Goal: Task Accomplishment & Management: Complete application form

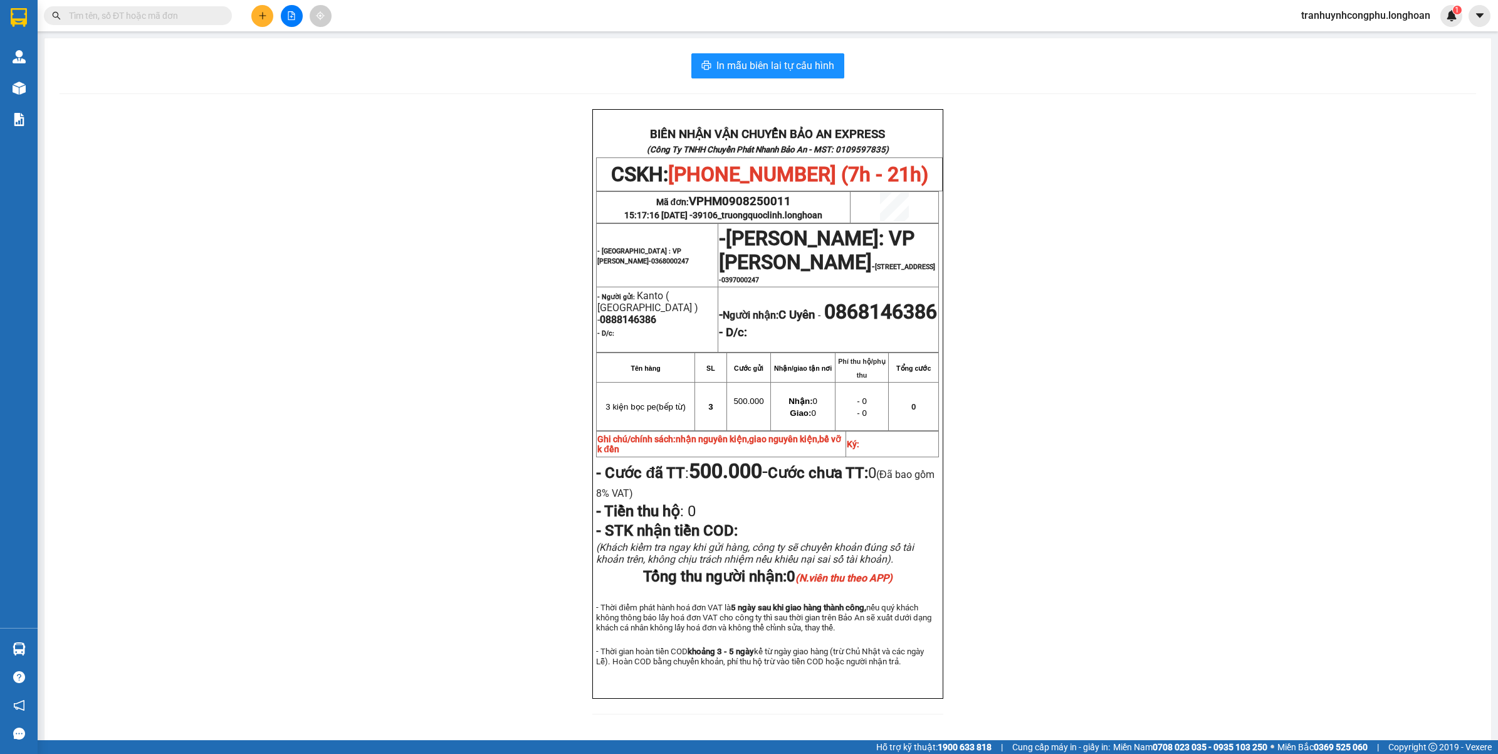
scroll to position [43, 0]
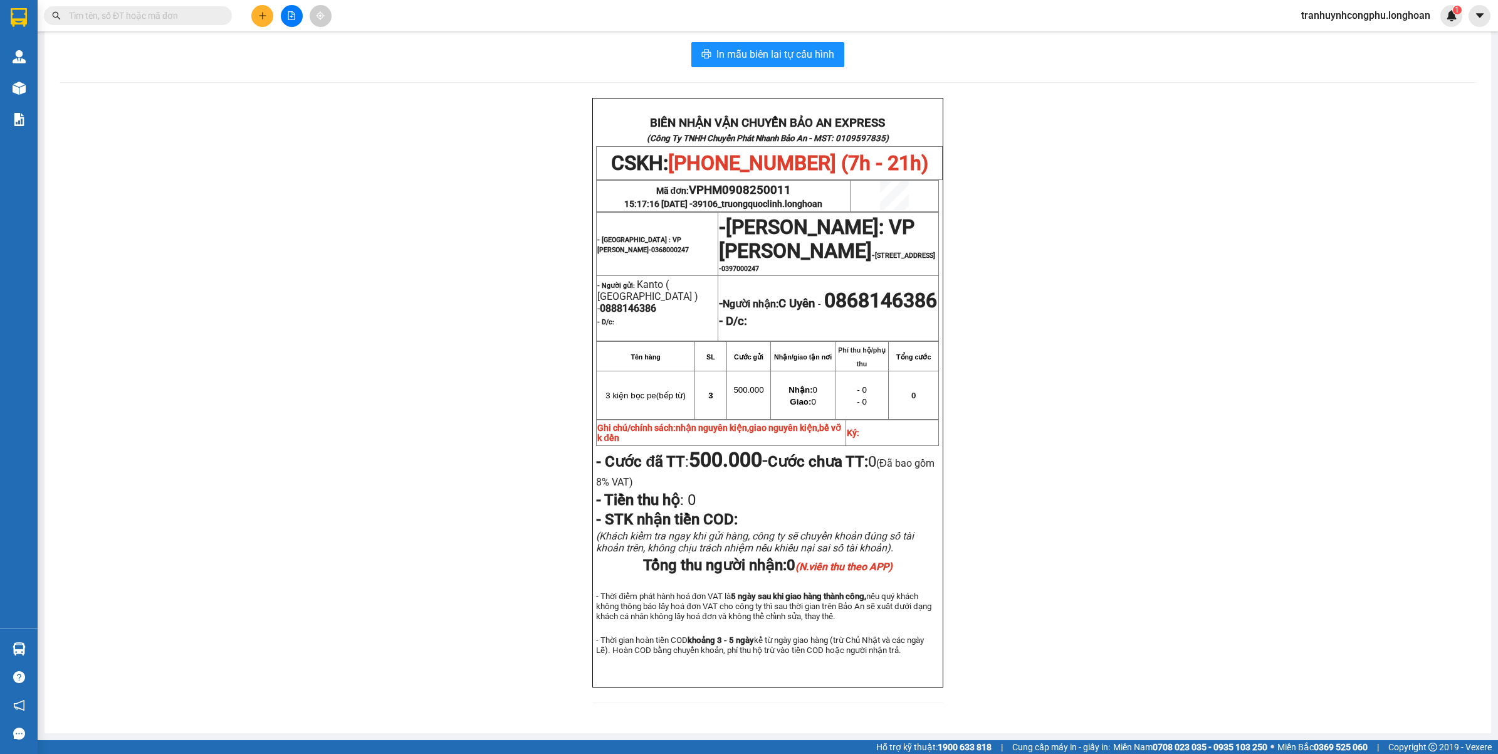
click at [133, 20] on input "text" at bounding box center [143, 16] width 148 height 14
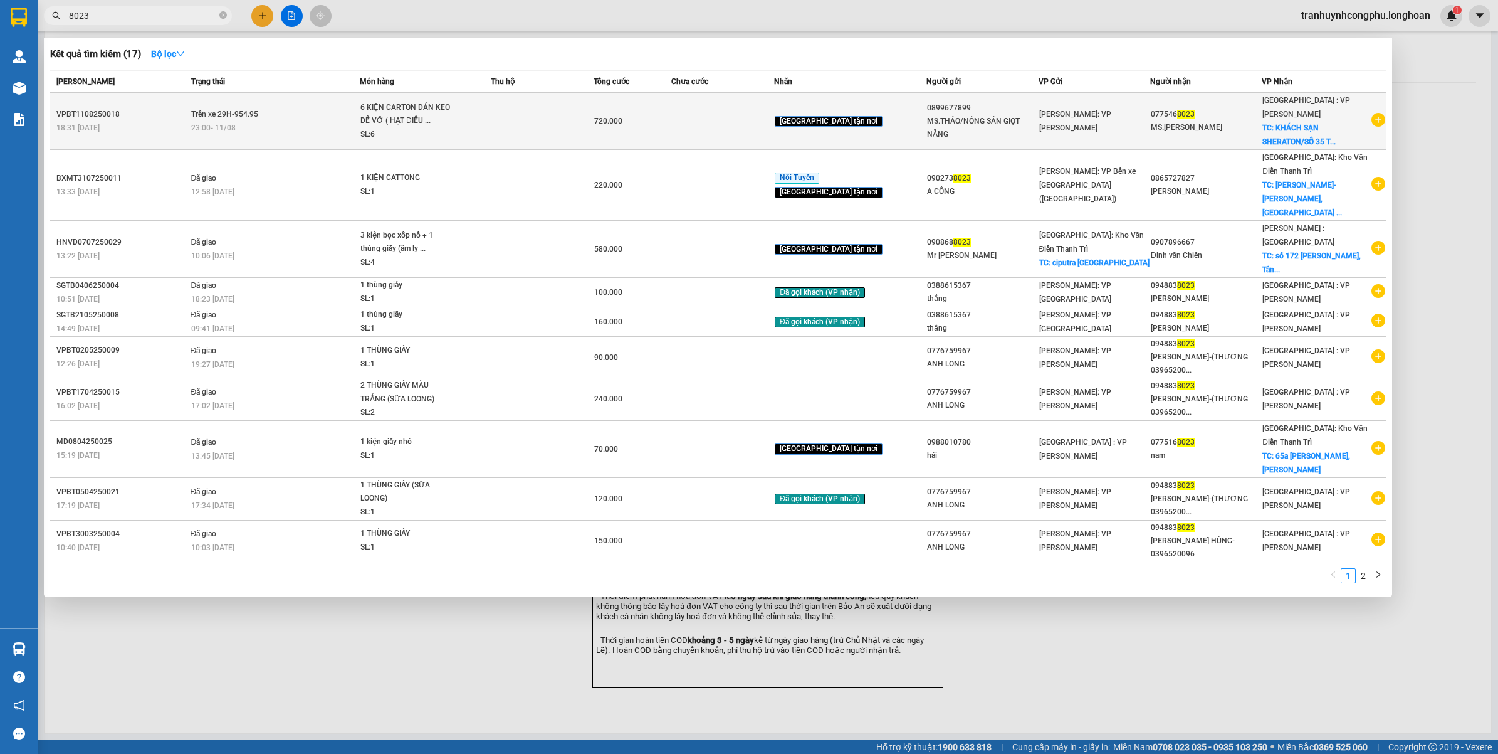
type input "8023"
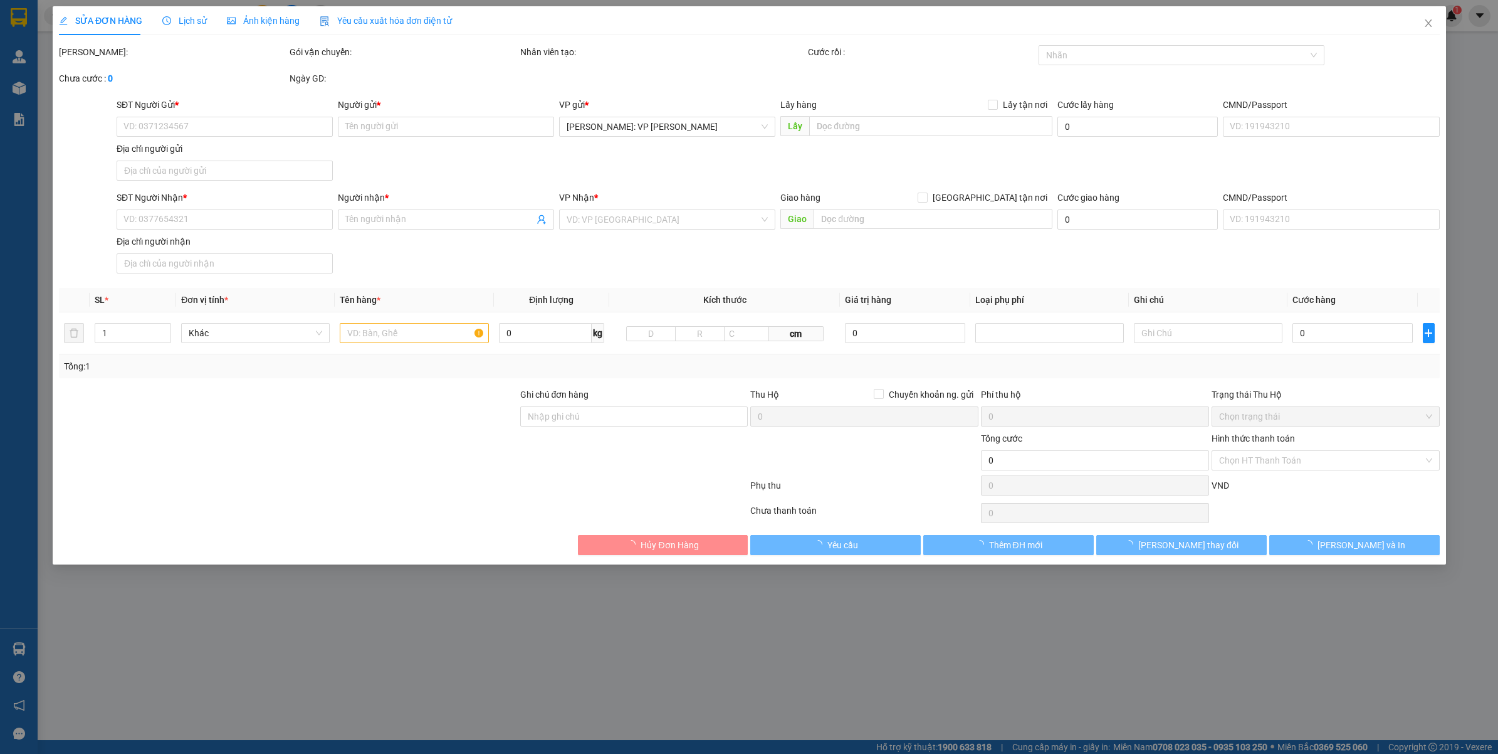
type input "0899677899"
type input "MS.THẢO/NÔNG SẢN GIỌT NẴNG"
type input "0775468023"
type input "MS.KHÁNH LINH"
checkbox input "true"
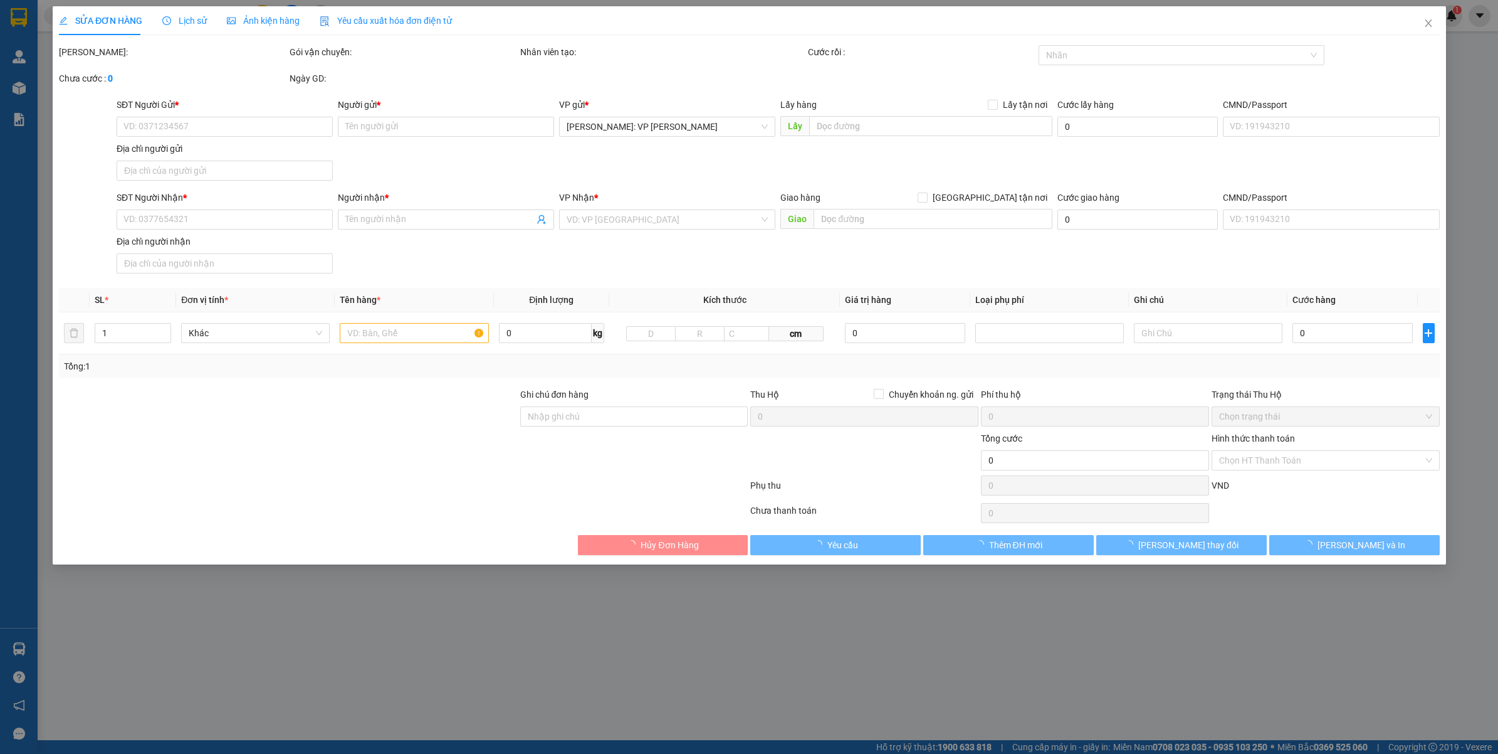
type input "KHÁCH SẠN SHERATON/SỐ 35 TRƯỜNG SA - F.HÒA HẢI - Q.NGŨ HÀNH SƠN - ĐÀ NẴNG"
type input "720.000"
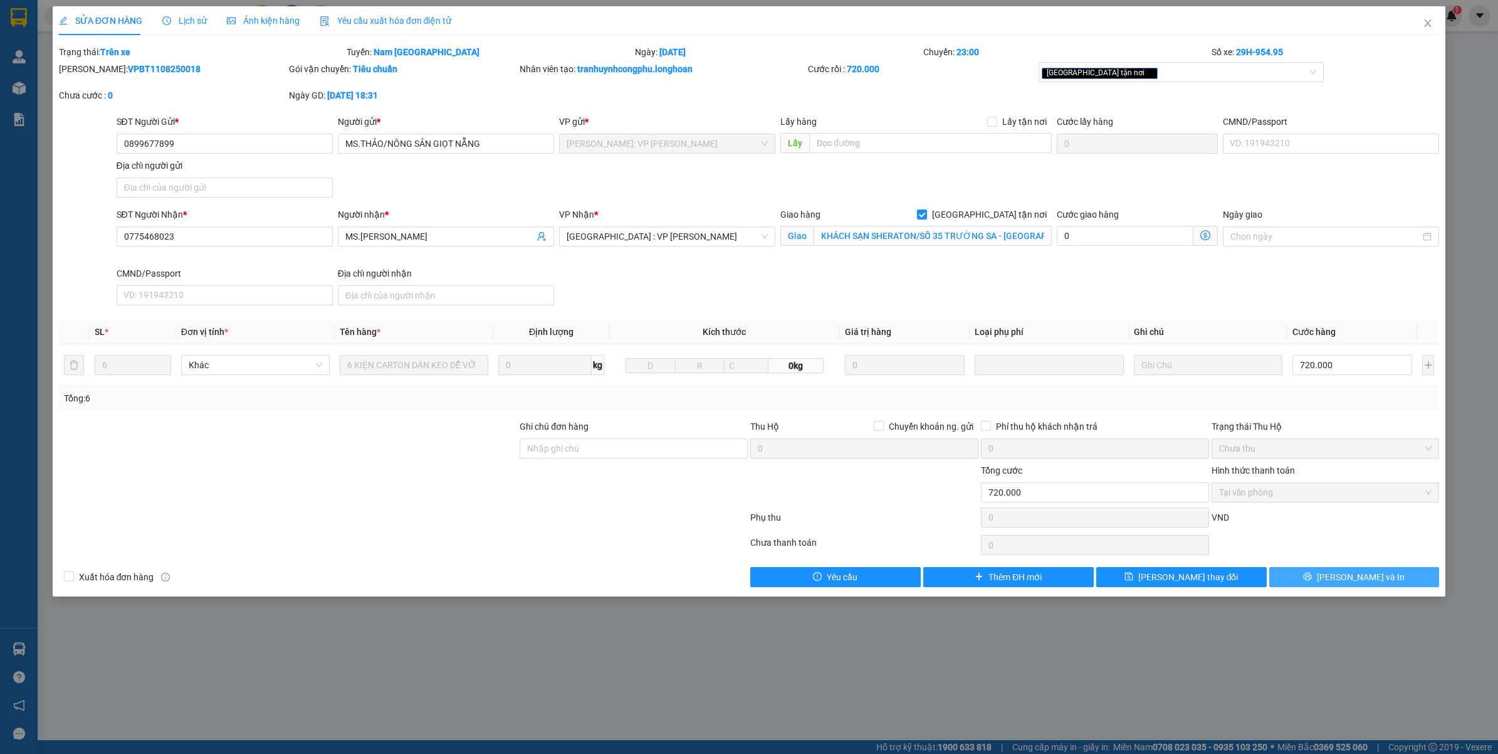
click at [1320, 578] on button "[PERSON_NAME] và In" at bounding box center [1355, 577] width 171 height 20
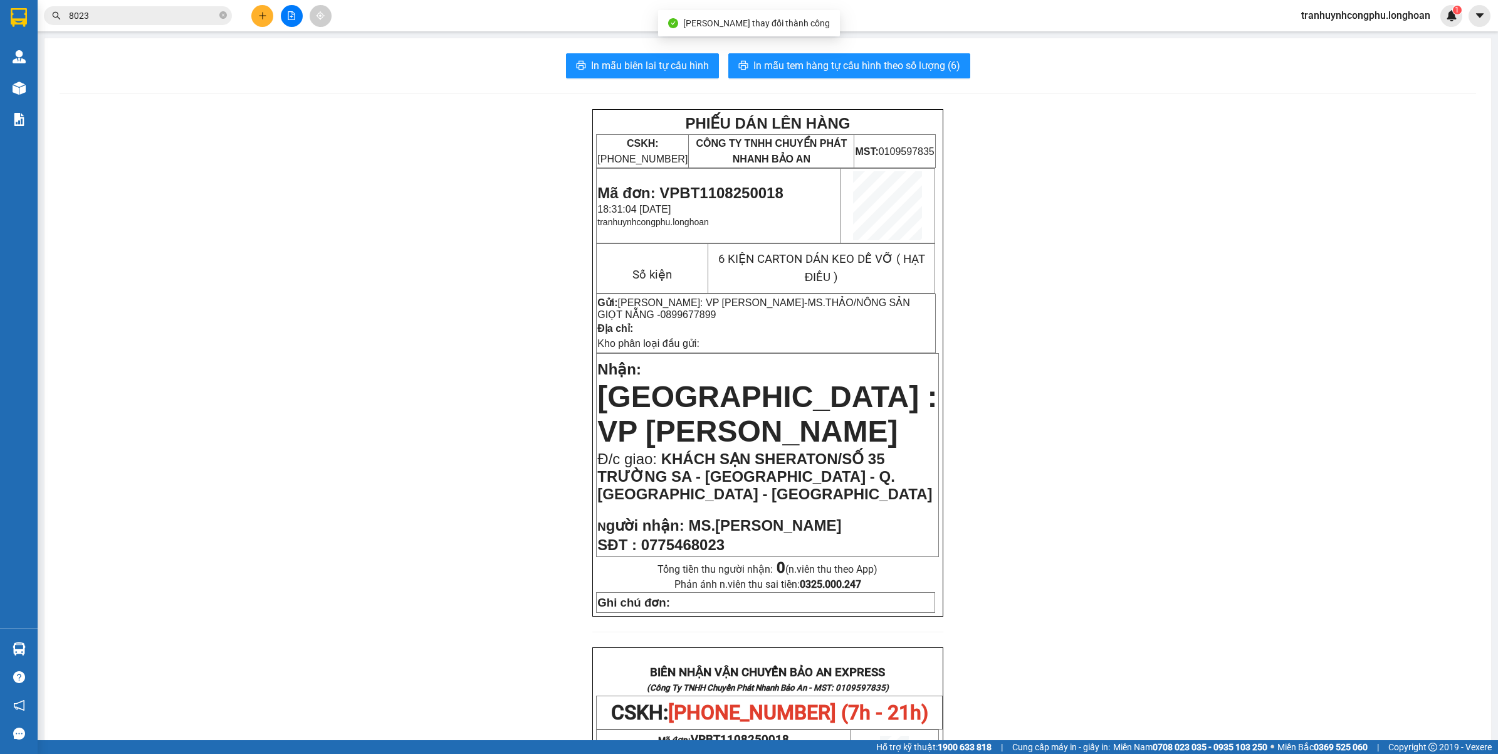
click at [740, 185] on span "Mã đơn: VPBT1108250018" at bounding box center [690, 192] width 186 height 17
copy span "VPBT1108250018"
click at [1149, 283] on div "PHIẾU DÁN LÊN HÀNG CSKH: 1900.06.88.33 CÔNG TY TNHH CHUYỂN PHÁT NHANH BẢO AN MS…" at bounding box center [768, 707] width 1417 height 1197
click at [540, 753] on html "Kết quả tìm kiếm ( 17 ) Bộ lọc Mã ĐH Trạng thái Món hàng Thu hộ Tổng cước Chưa …" at bounding box center [749, 377] width 1498 height 754
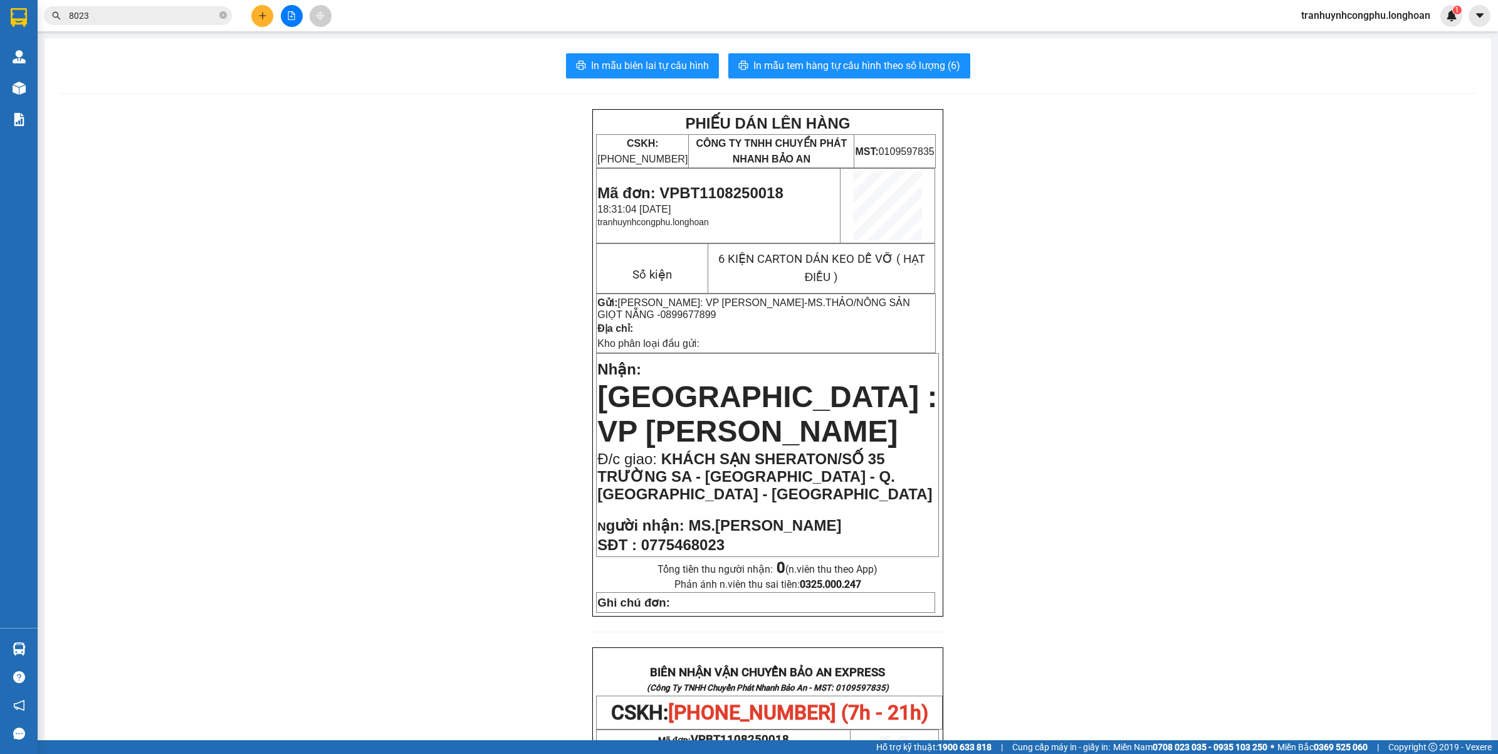
click at [313, 594] on div "PHIẾU DÁN LÊN HÀNG CSKH: 1900.06.88.33 CÔNG TY TNHH CHUYỂN PHÁT NHANH BẢO AN MS…" at bounding box center [768, 707] width 1417 height 1197
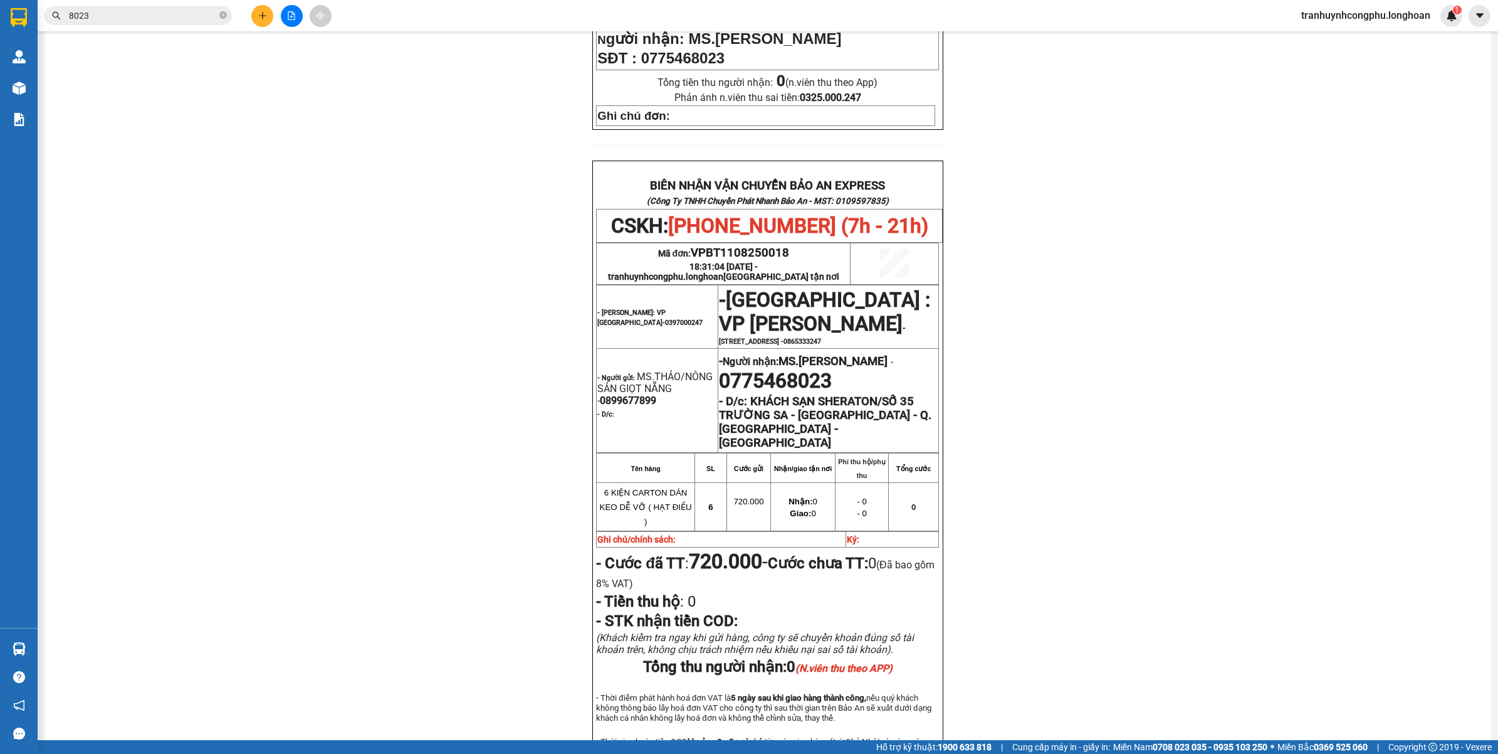
scroll to position [365, 0]
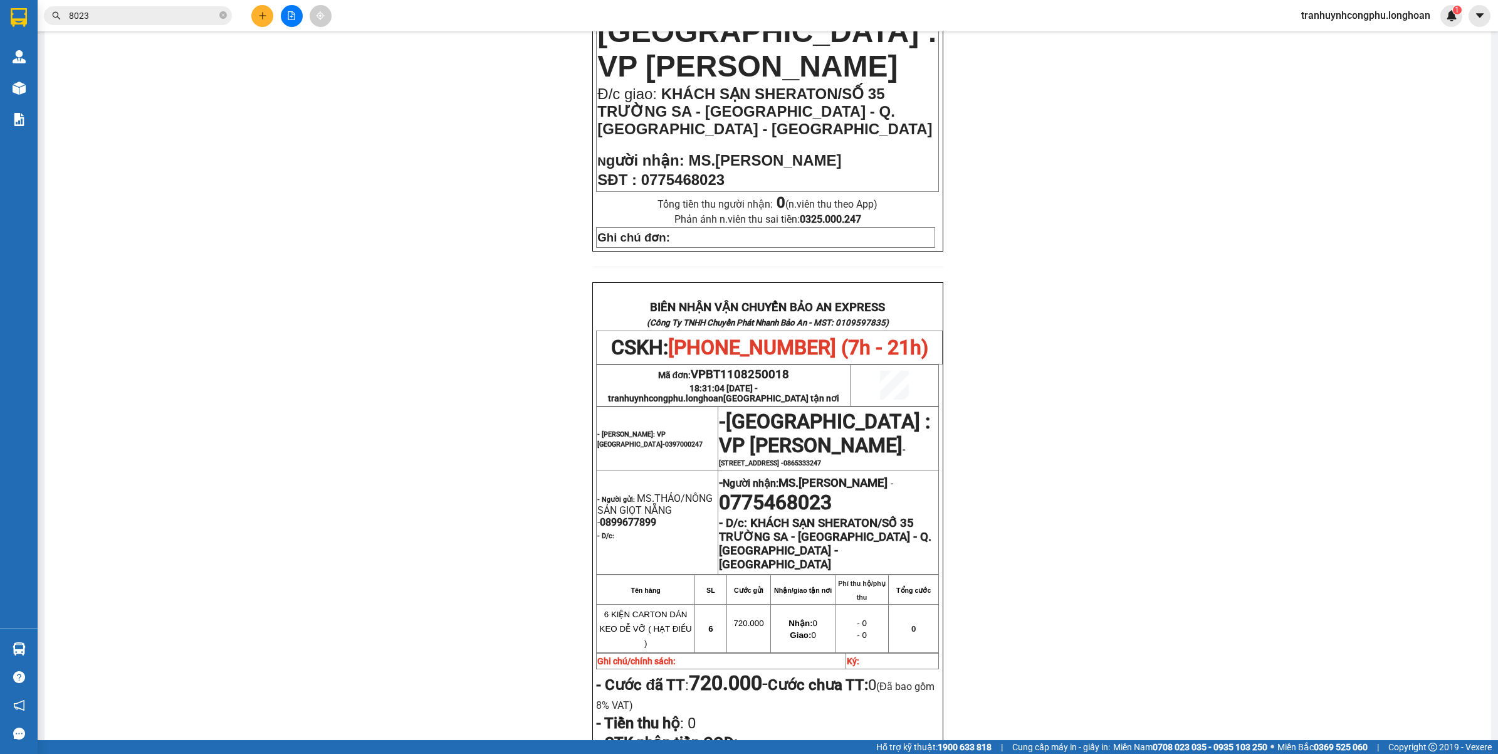
click at [472, 612] on div "PHIẾU DÁN LÊN HÀNG CSKH: 1900.06.88.33 CÔNG TY TNHH CHUYỂN PHÁT NHANH BẢO AN MS…" at bounding box center [768, 342] width 1417 height 1197
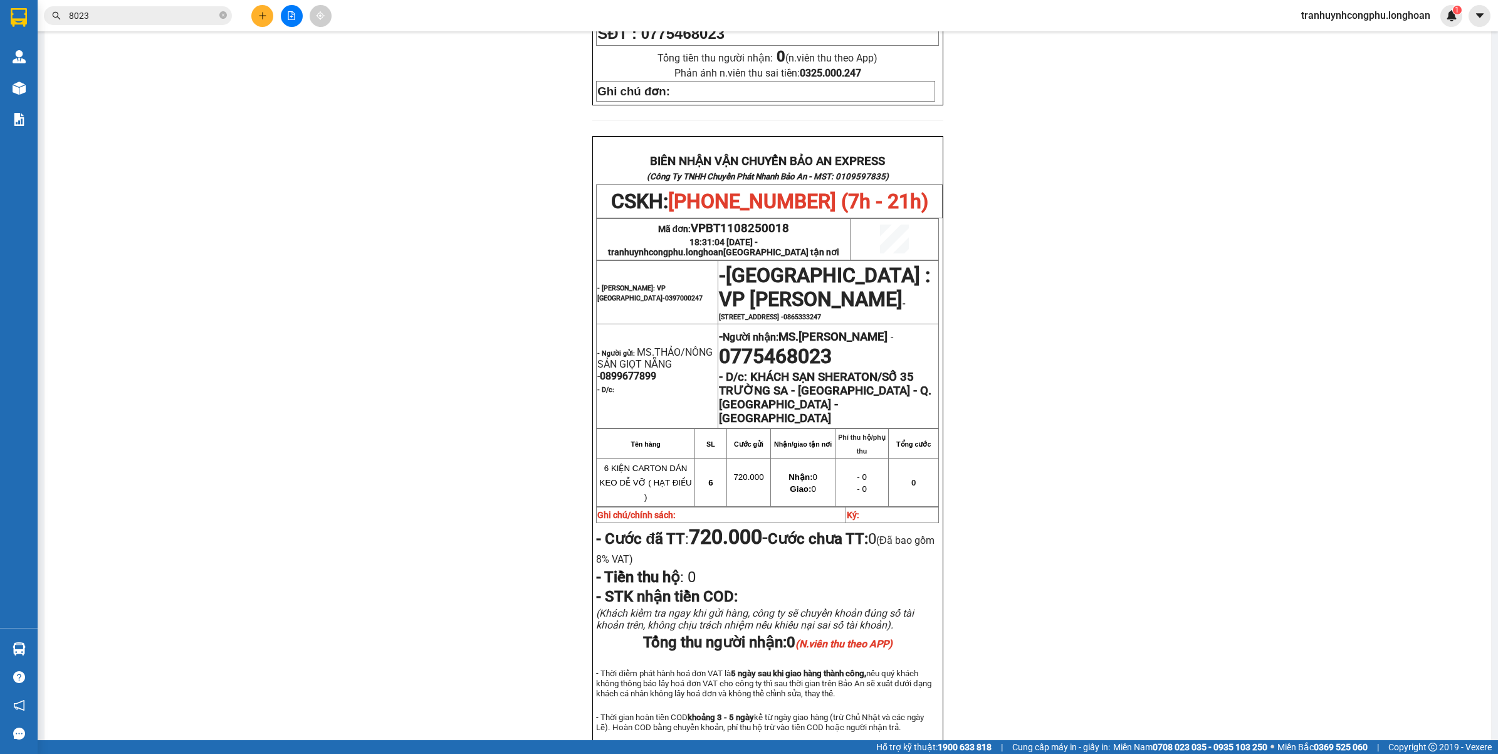
scroll to position [600, 0]
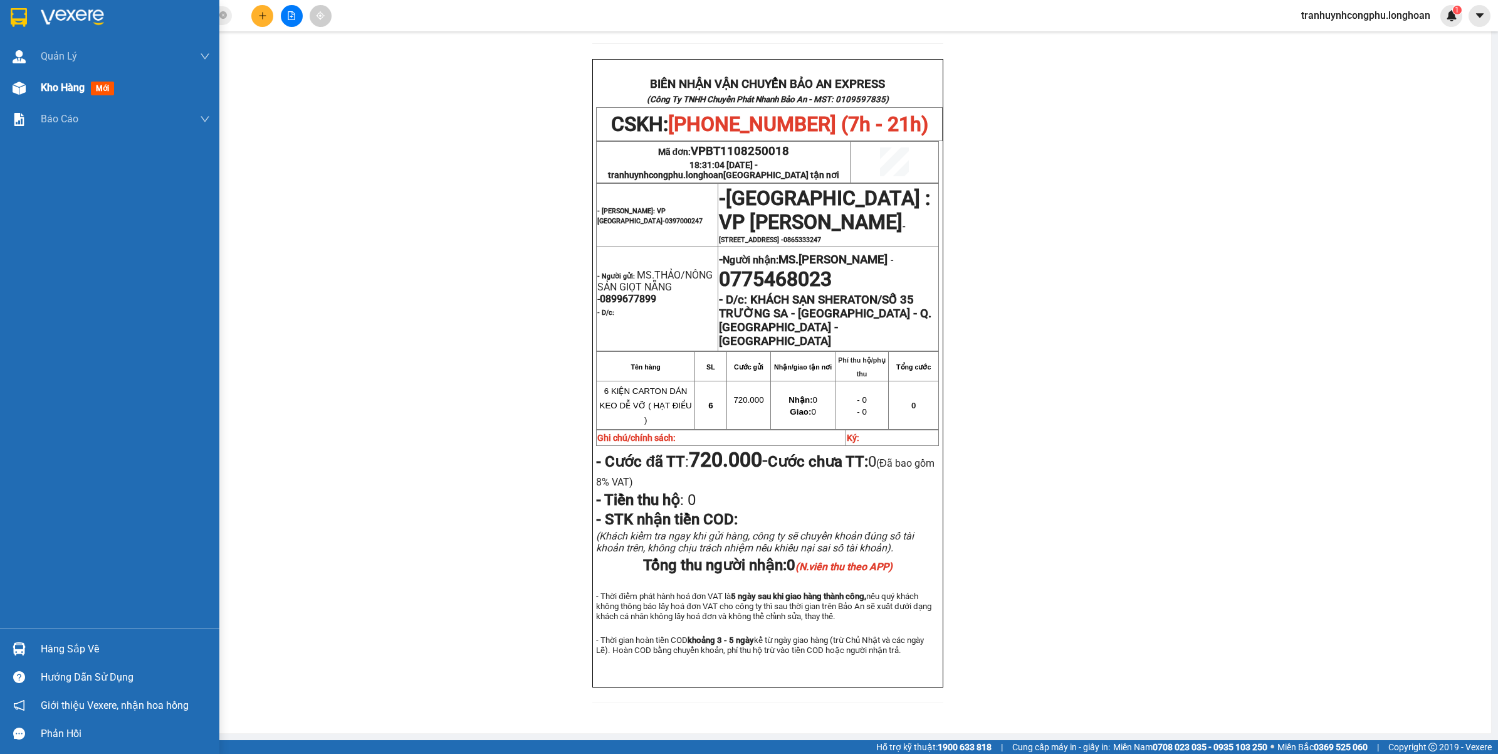
click at [20, 83] on img at bounding box center [19, 87] width 13 height 13
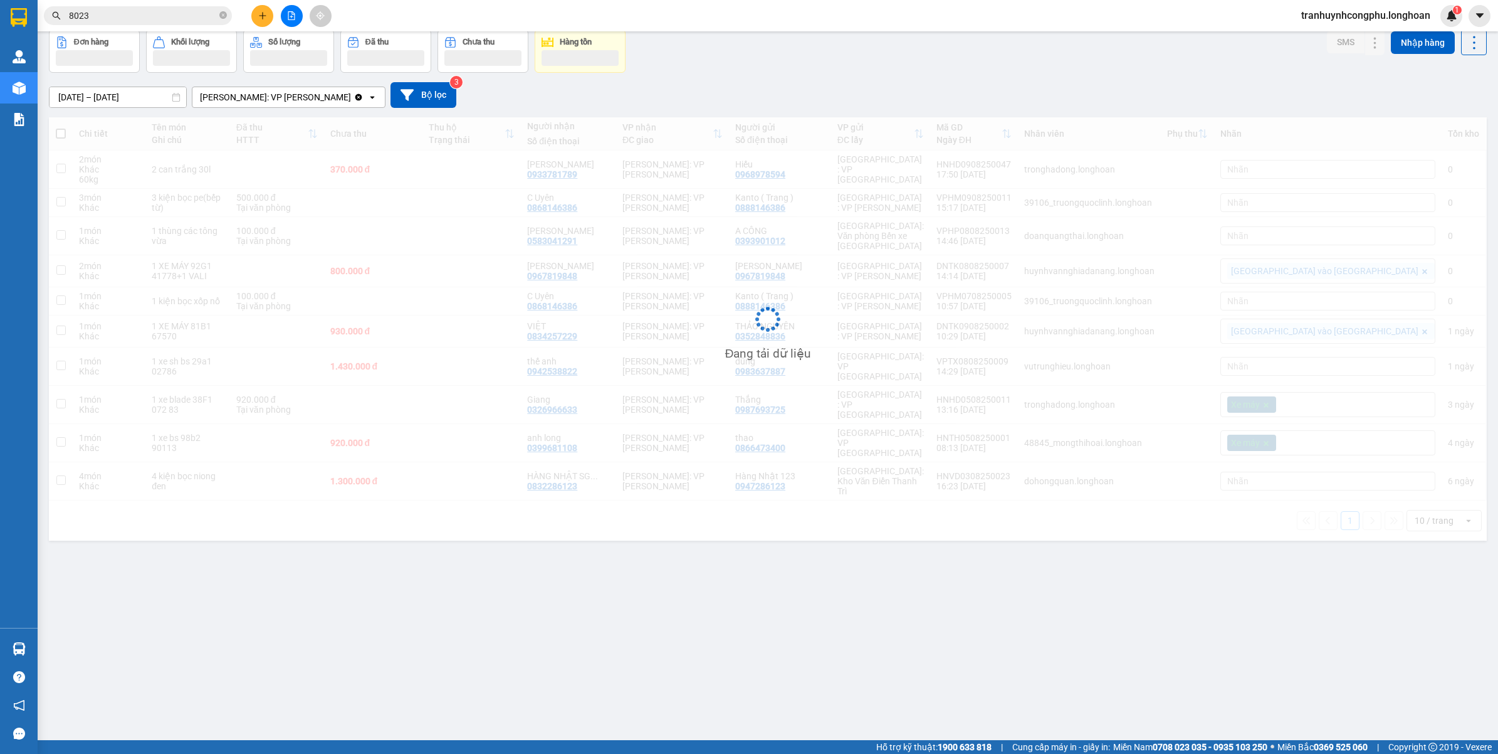
scroll to position [58, 0]
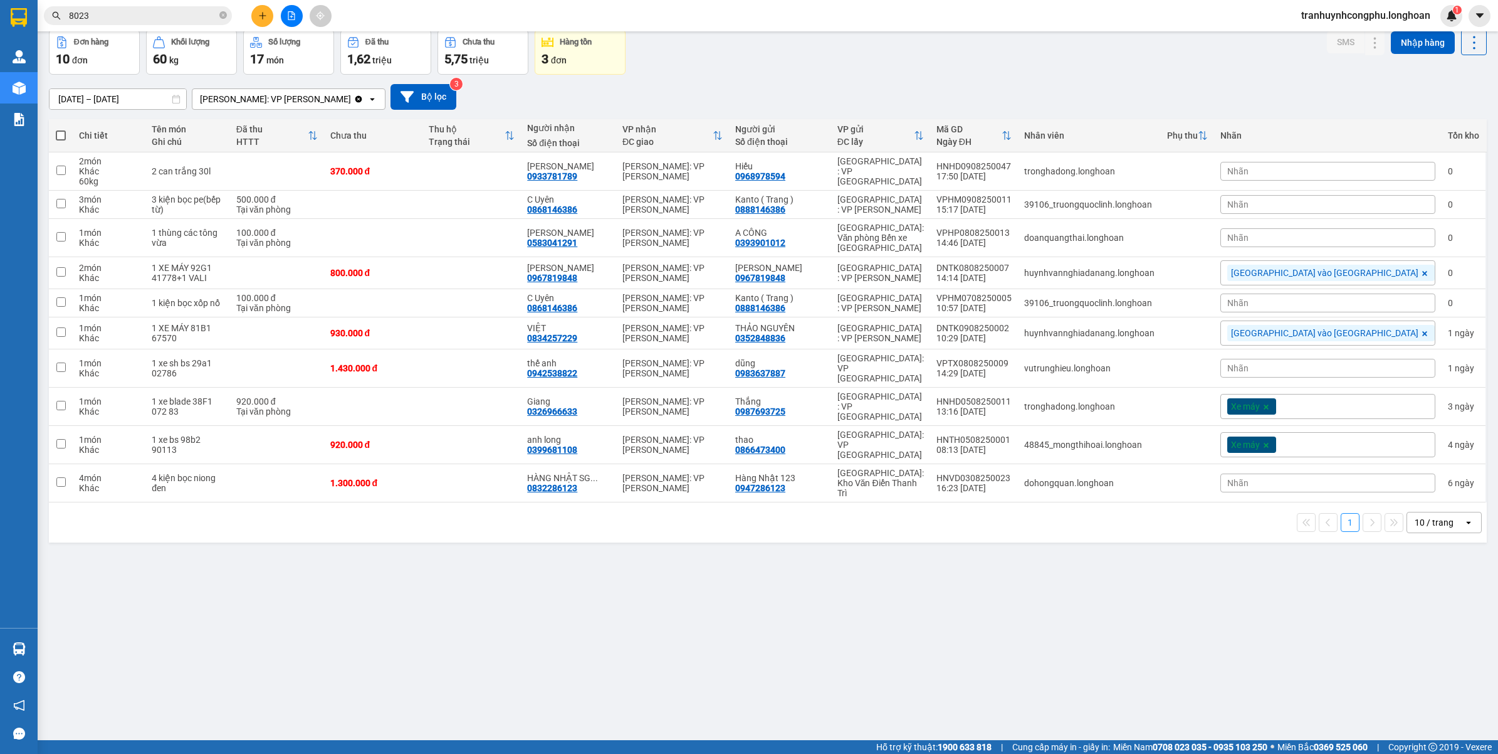
click at [715, 592] on div "ver 1.8.137 Kho gửi Trên xe Kho nhận Kho công nợ Hàng đã giao Đơn hàng 10 đơn K…" at bounding box center [768, 357] width 1448 height 754
click at [494, 644] on div "ver 1.8.137 Kho gửi Trên xe Kho nhận Kho công nợ Hàng đã giao Đơn hàng 10 đơn K…" at bounding box center [768, 357] width 1448 height 754
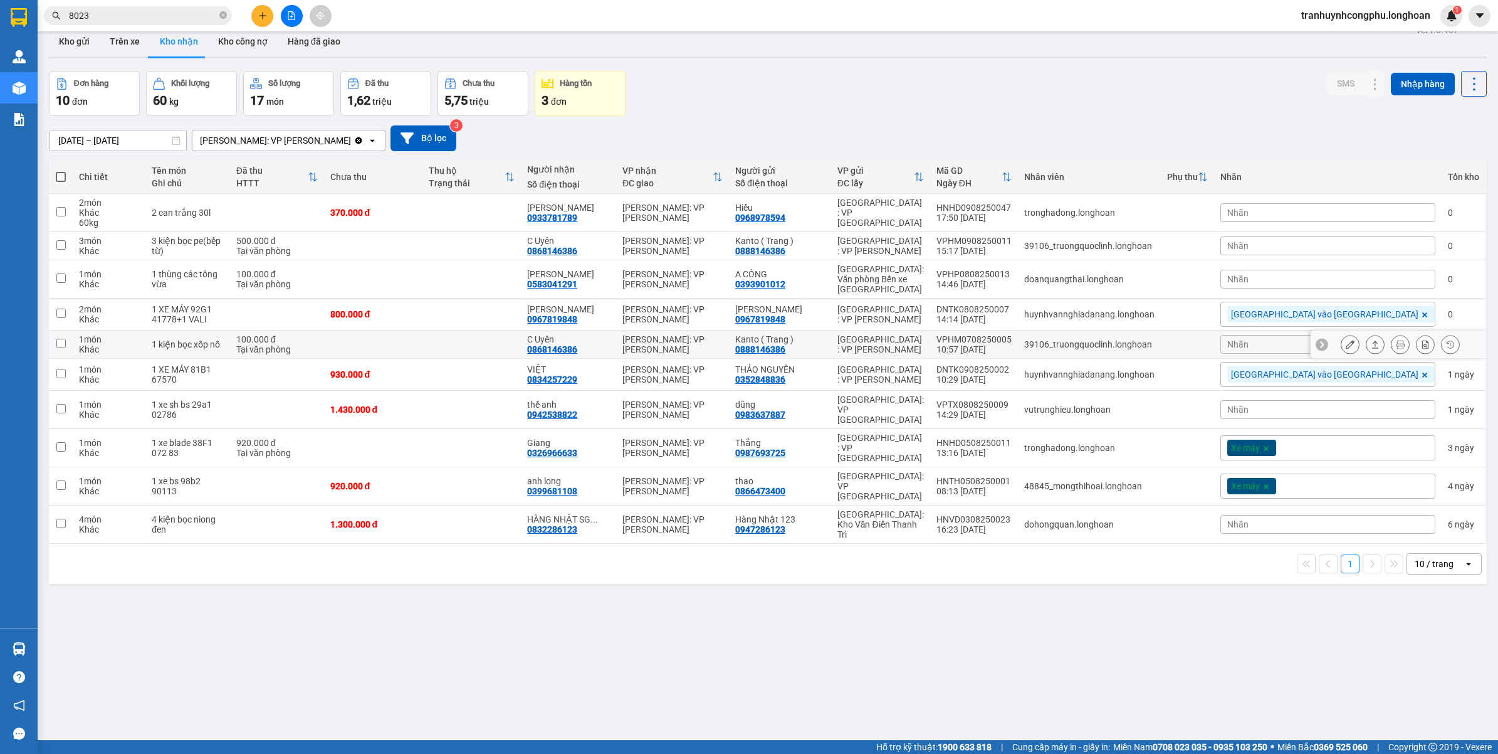
scroll to position [0, 0]
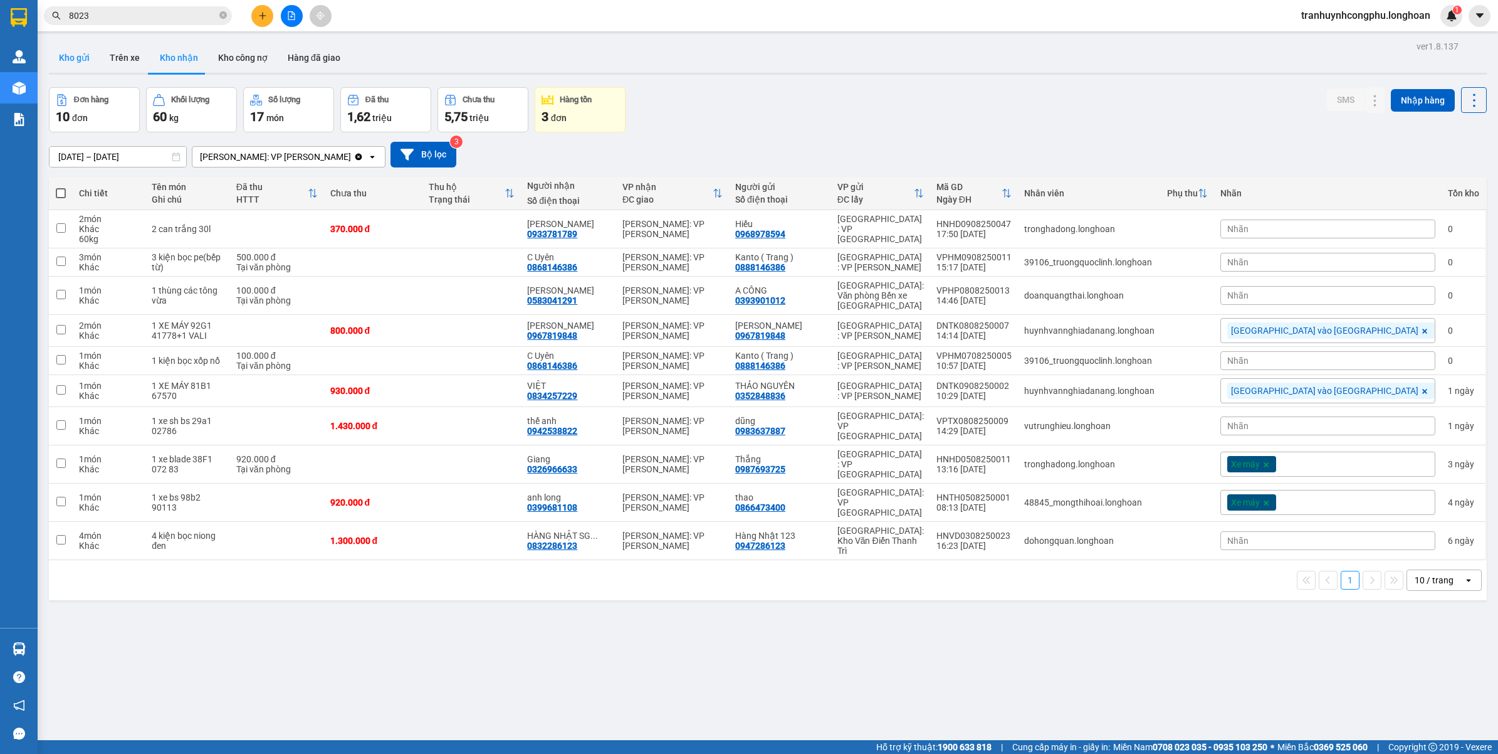
click at [91, 63] on button "Kho gửi" at bounding box center [74, 58] width 51 height 30
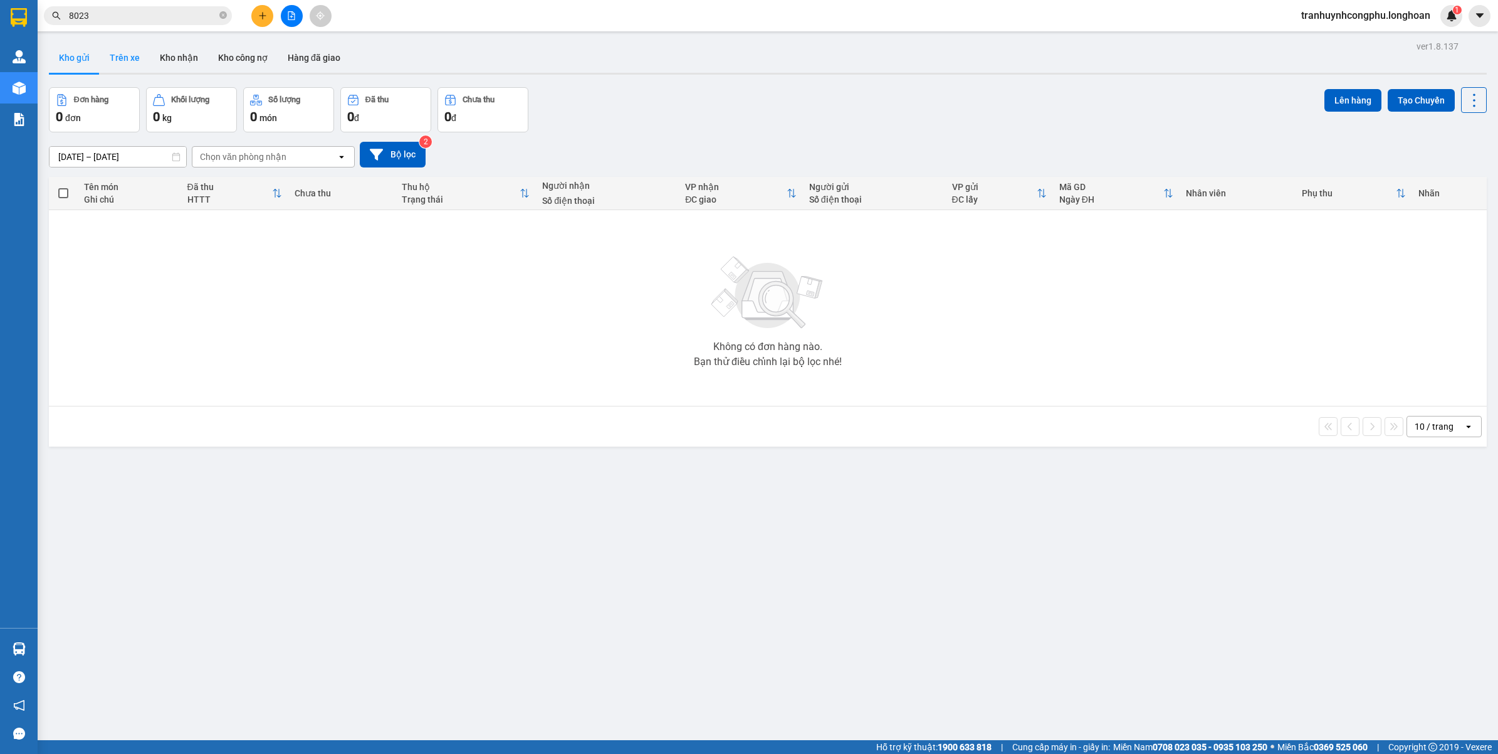
click at [125, 63] on button "Trên xe" at bounding box center [125, 58] width 50 height 30
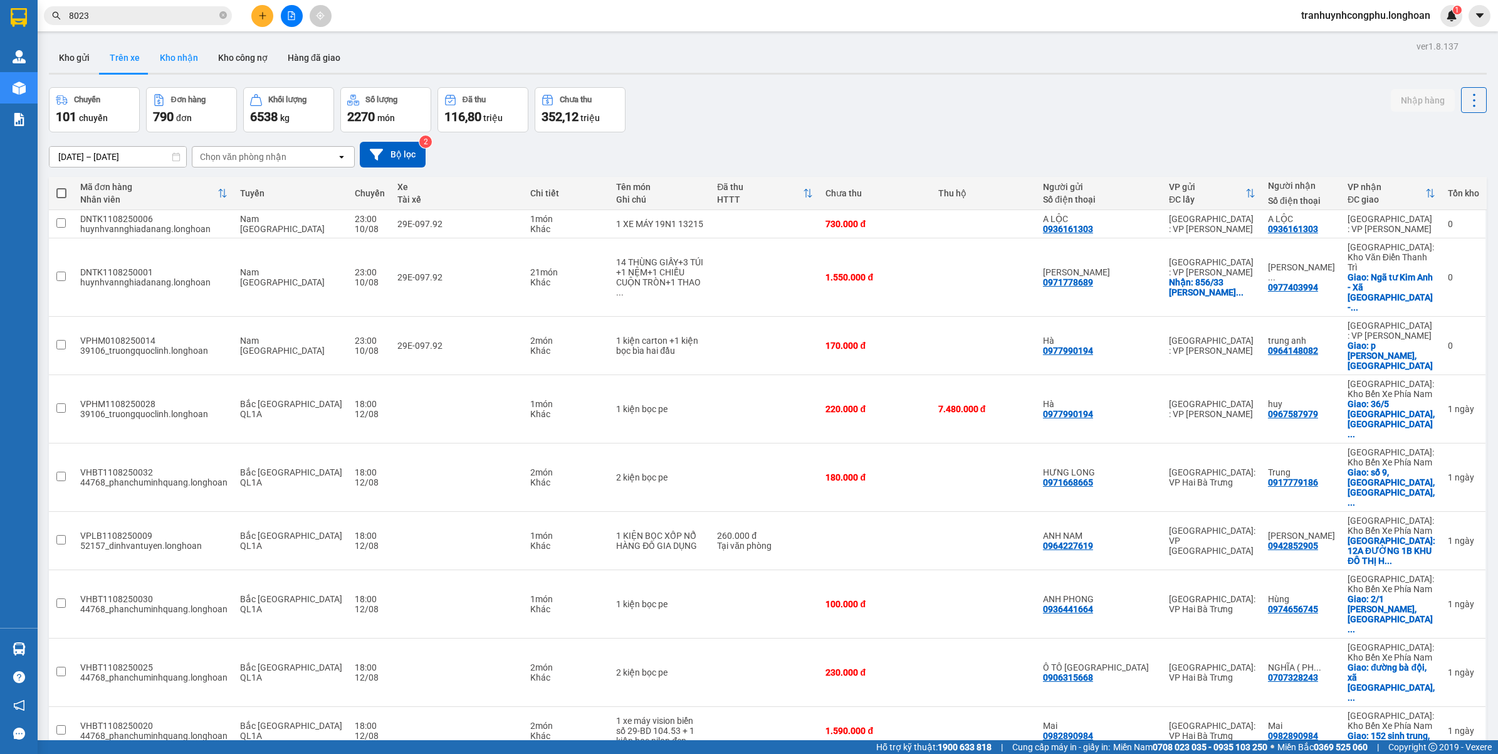
click at [177, 61] on button "Kho nhận" at bounding box center [179, 58] width 58 height 30
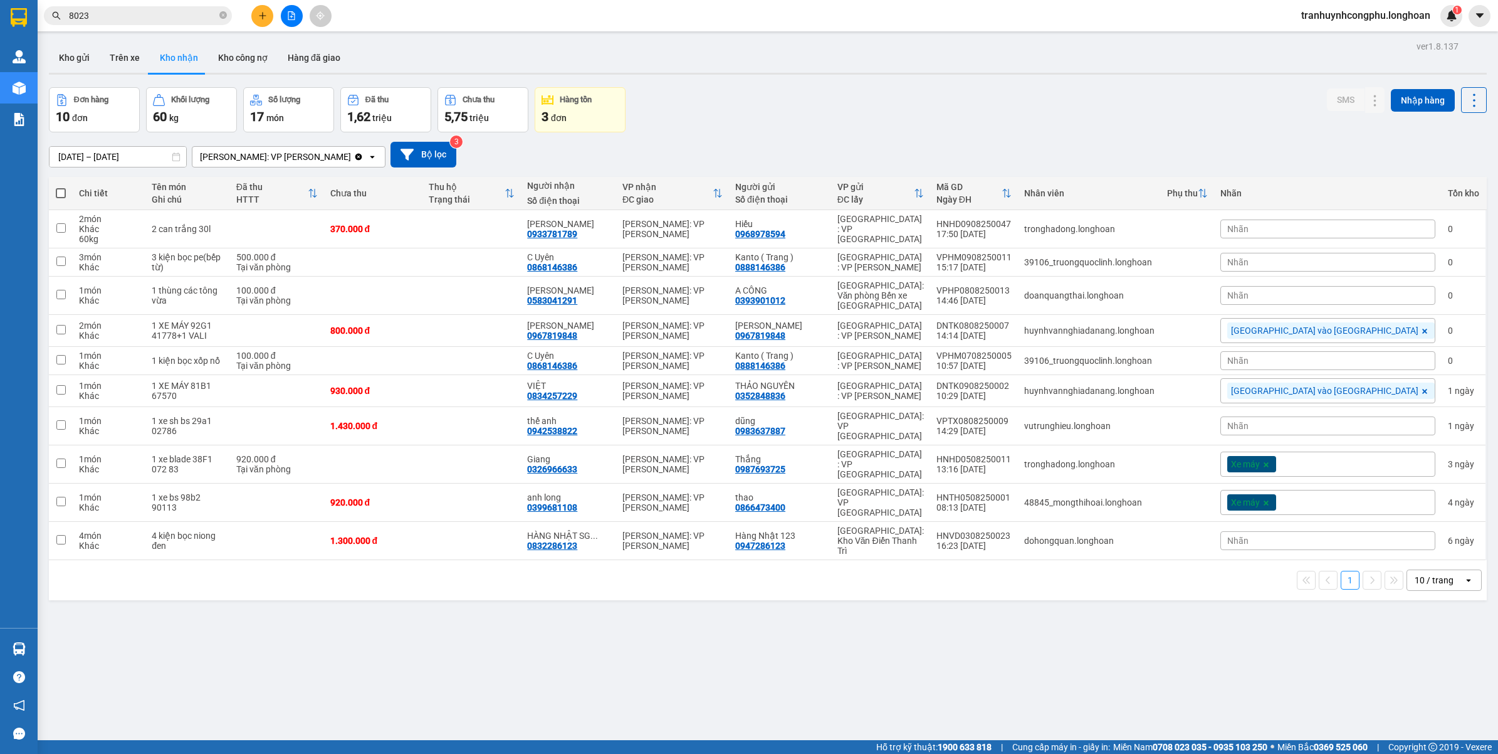
click at [468, 723] on div "ver 1.8.137 Kho gửi Trên xe Kho nhận Kho công nợ Hàng đã giao Đơn hàng 10 đơn K…" at bounding box center [768, 415] width 1448 height 754
drag, startPoint x: 621, startPoint y: 688, endPoint x: 585, endPoint y: 751, distance: 72.5
click at [621, 691] on div "ver 1.8.137 Kho gửi Trên xe Kho nhận Kho công nợ Hàng đã giao Đơn hàng 10 đơn K…" at bounding box center [768, 415] width 1448 height 754
click at [114, 18] on input "8023" at bounding box center [143, 16] width 148 height 14
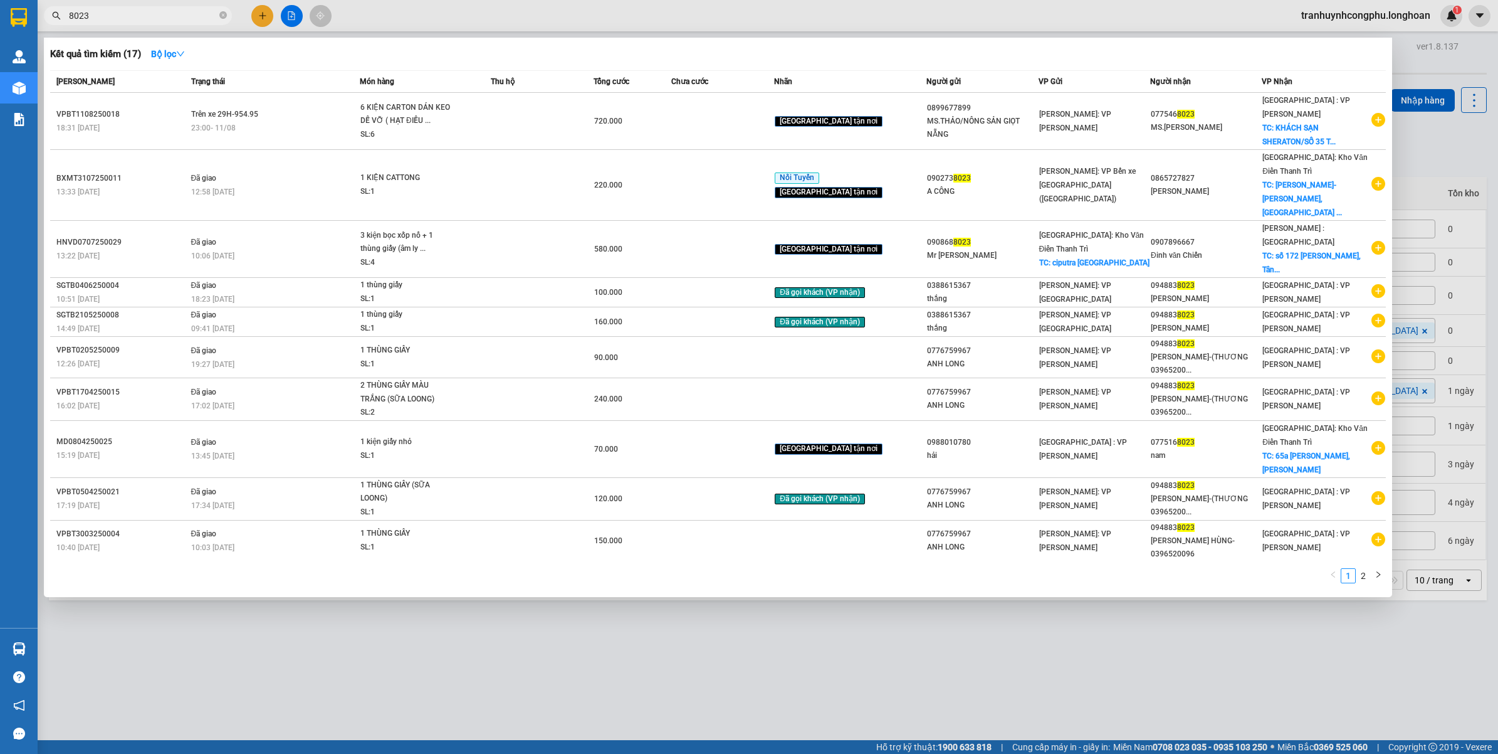
click at [114, 18] on input "8023" at bounding box center [143, 16] width 148 height 14
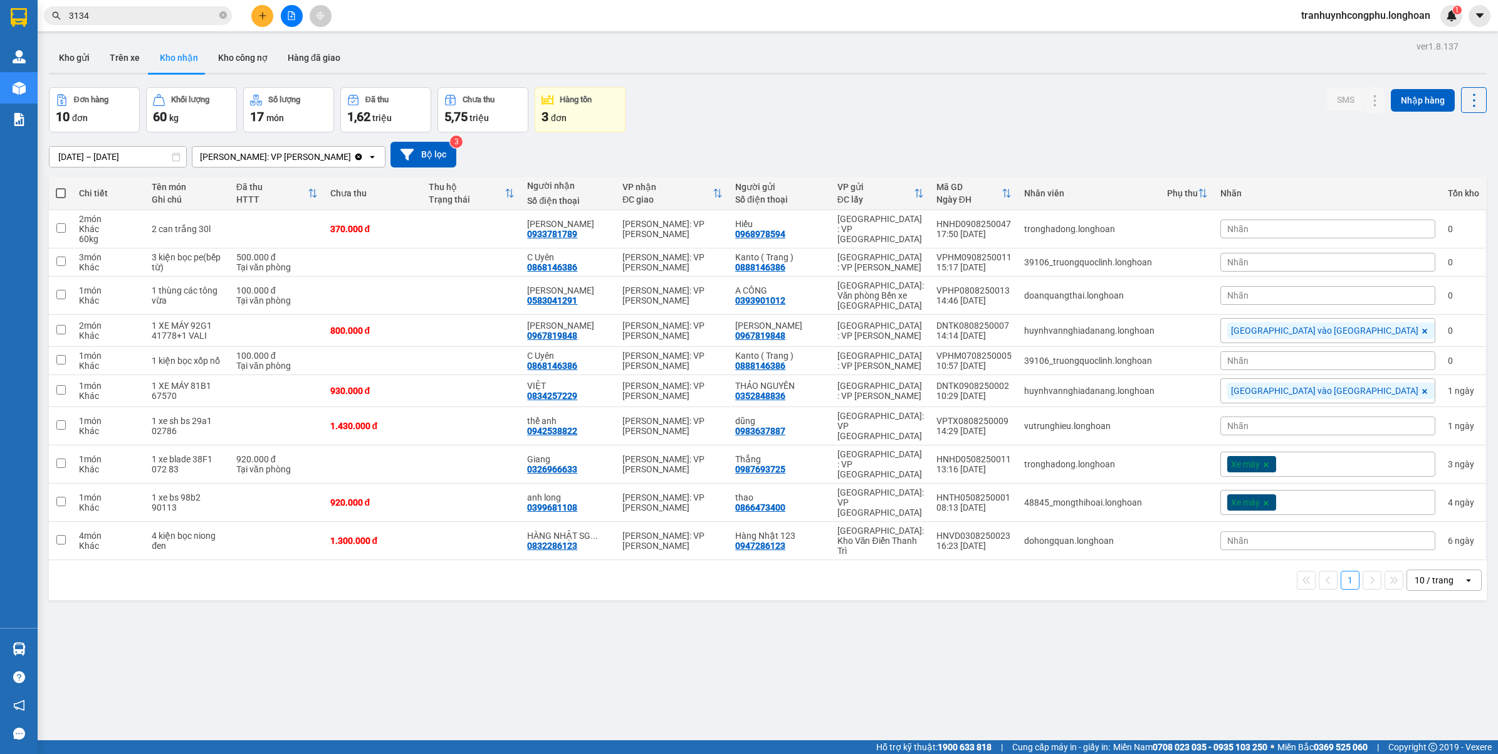
click at [885, 663] on div "ver 1.8.137 Kho gửi Trên xe Kho nhận Kho công nợ Hàng đã giao Đơn hàng 10 đơn K…" at bounding box center [768, 415] width 1448 height 754
click at [110, 19] on input "3134" at bounding box center [143, 16] width 148 height 14
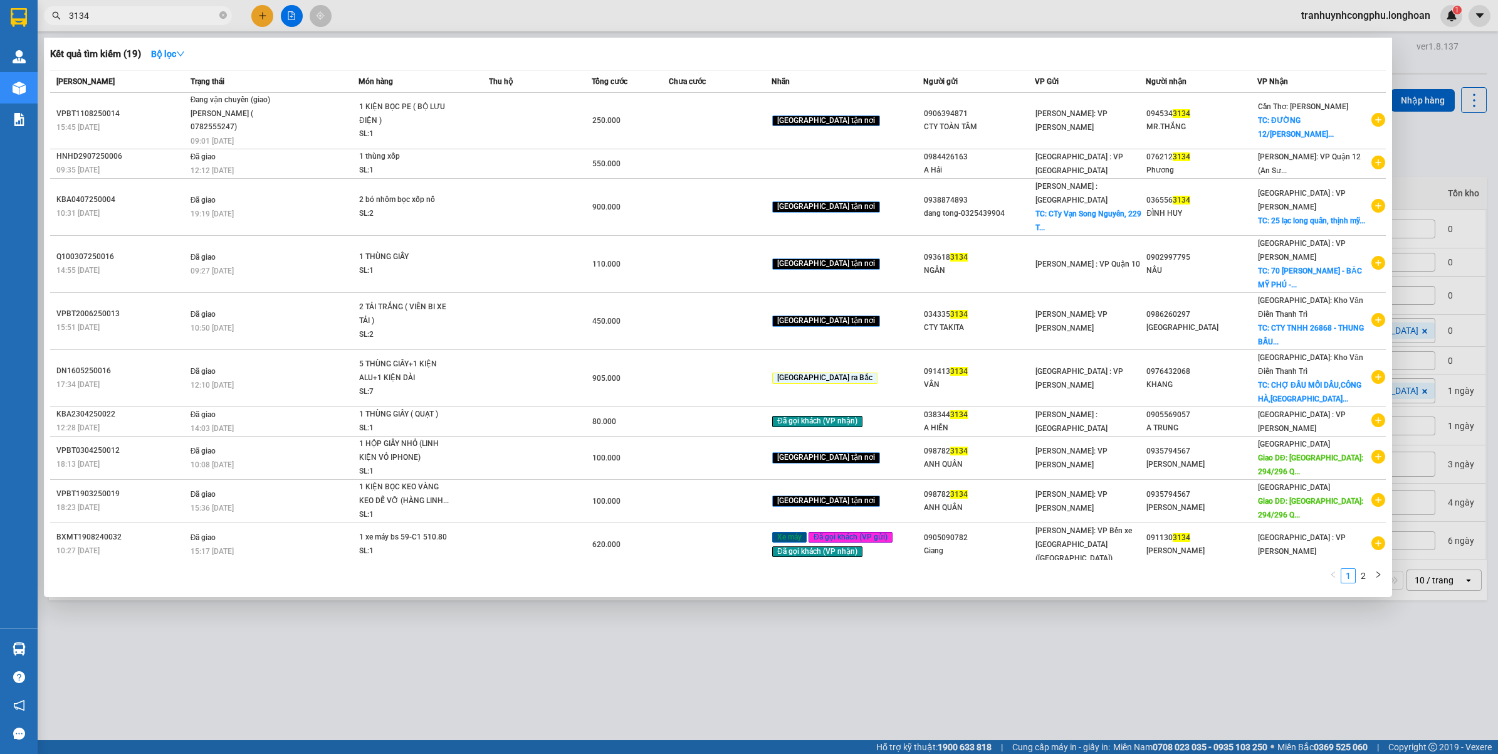
click at [110, 19] on input "3134" at bounding box center [143, 16] width 148 height 14
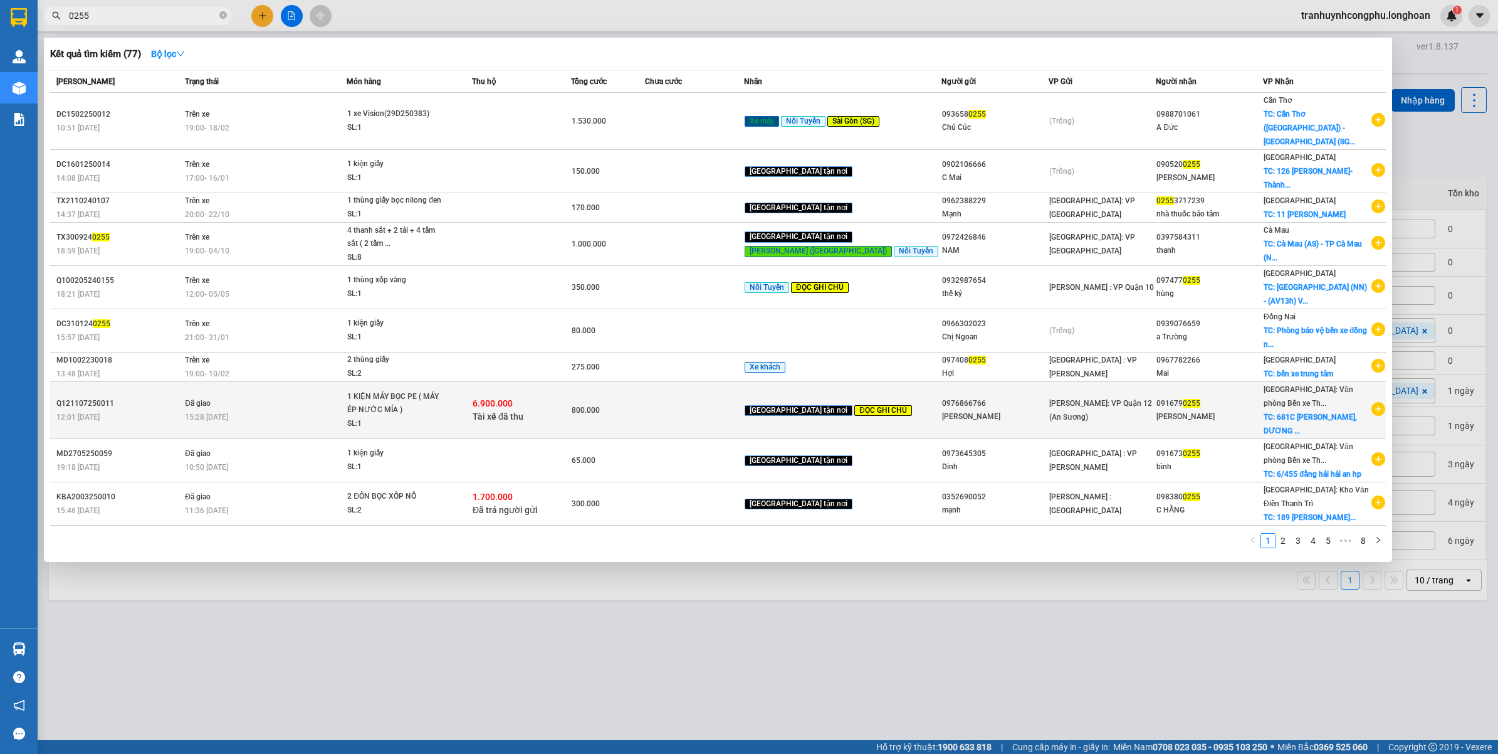
type input "0255"
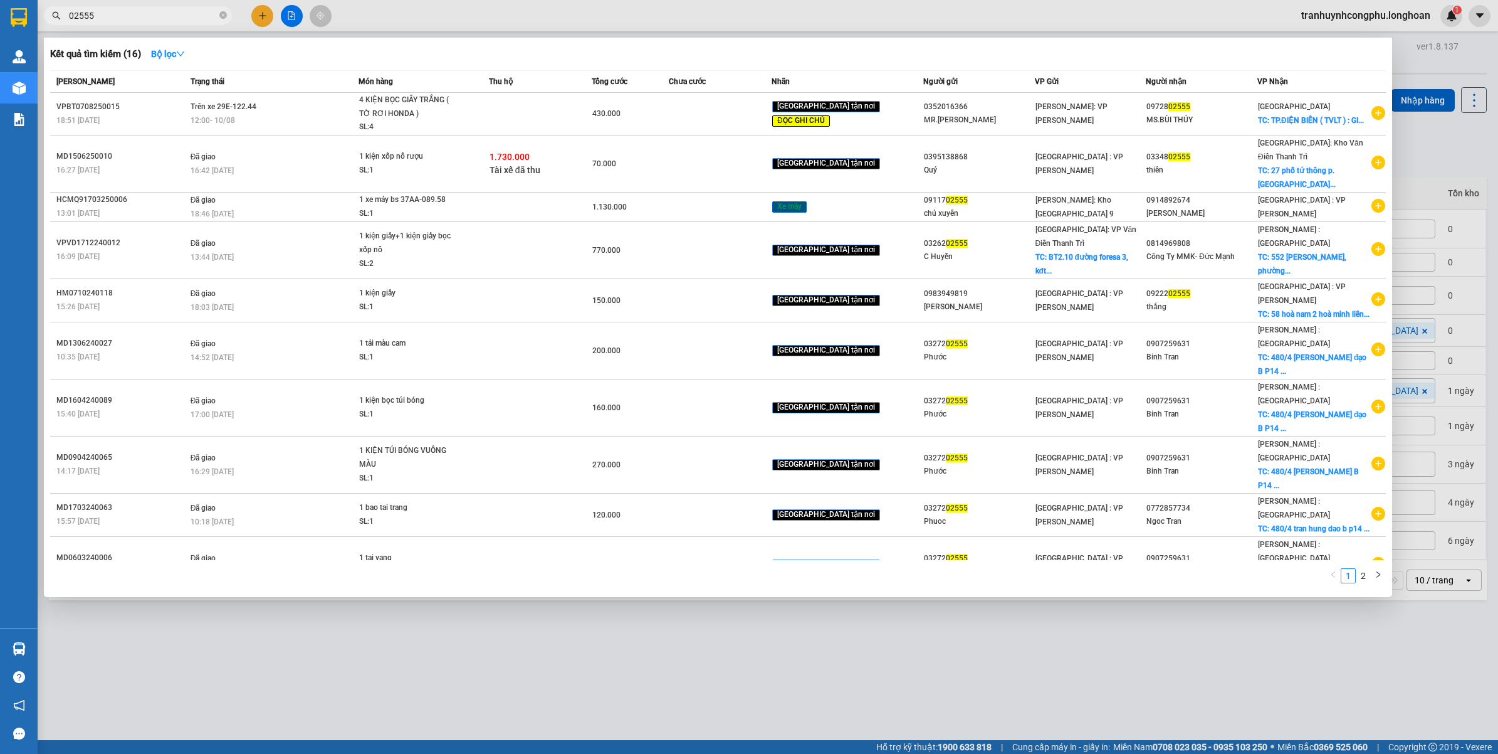
type input "02555"
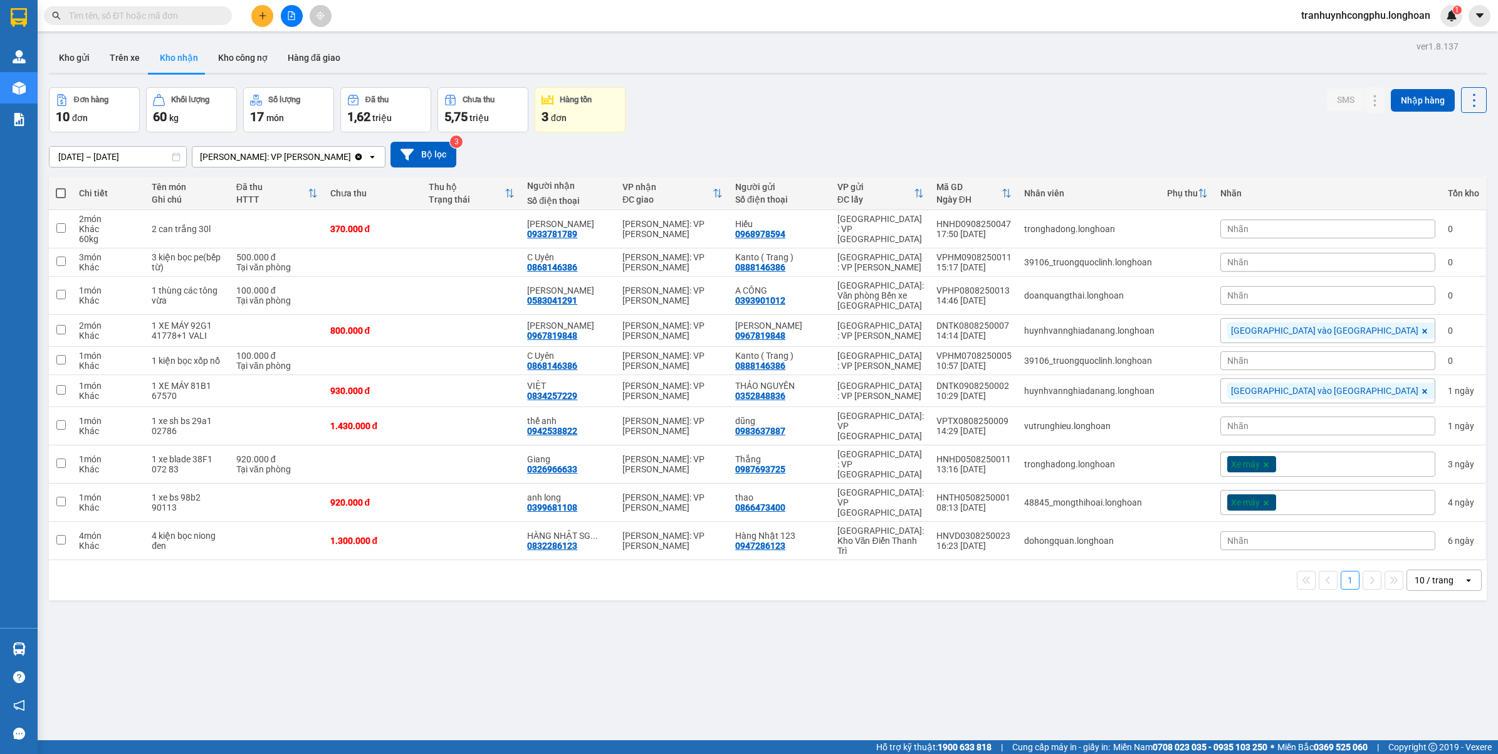
click at [1034, 639] on div "ver 1.8.137 Kho gửi Trên xe Kho nhận Kho công nợ Hàng đã giao Đơn hàng 10 đơn K…" at bounding box center [768, 415] width 1448 height 754
click at [261, 19] on icon "plus" at bounding box center [262, 15] width 9 height 9
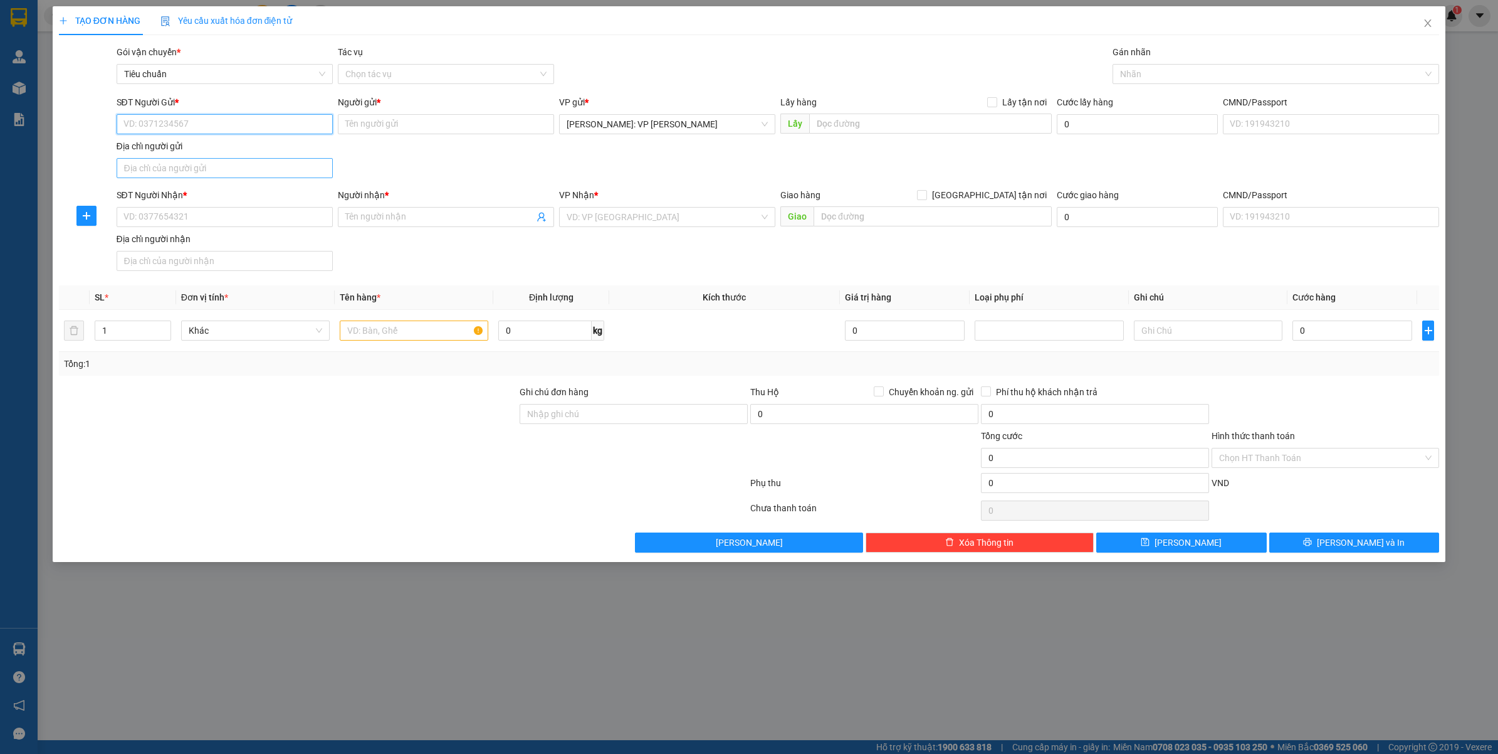
paste input "0965799537"
type input "0965799537"
click at [248, 144] on div "0965799537 - CHỊ THOA" at bounding box center [224, 150] width 201 height 14
type input "CHỊ THOA"
type input "0965799537"
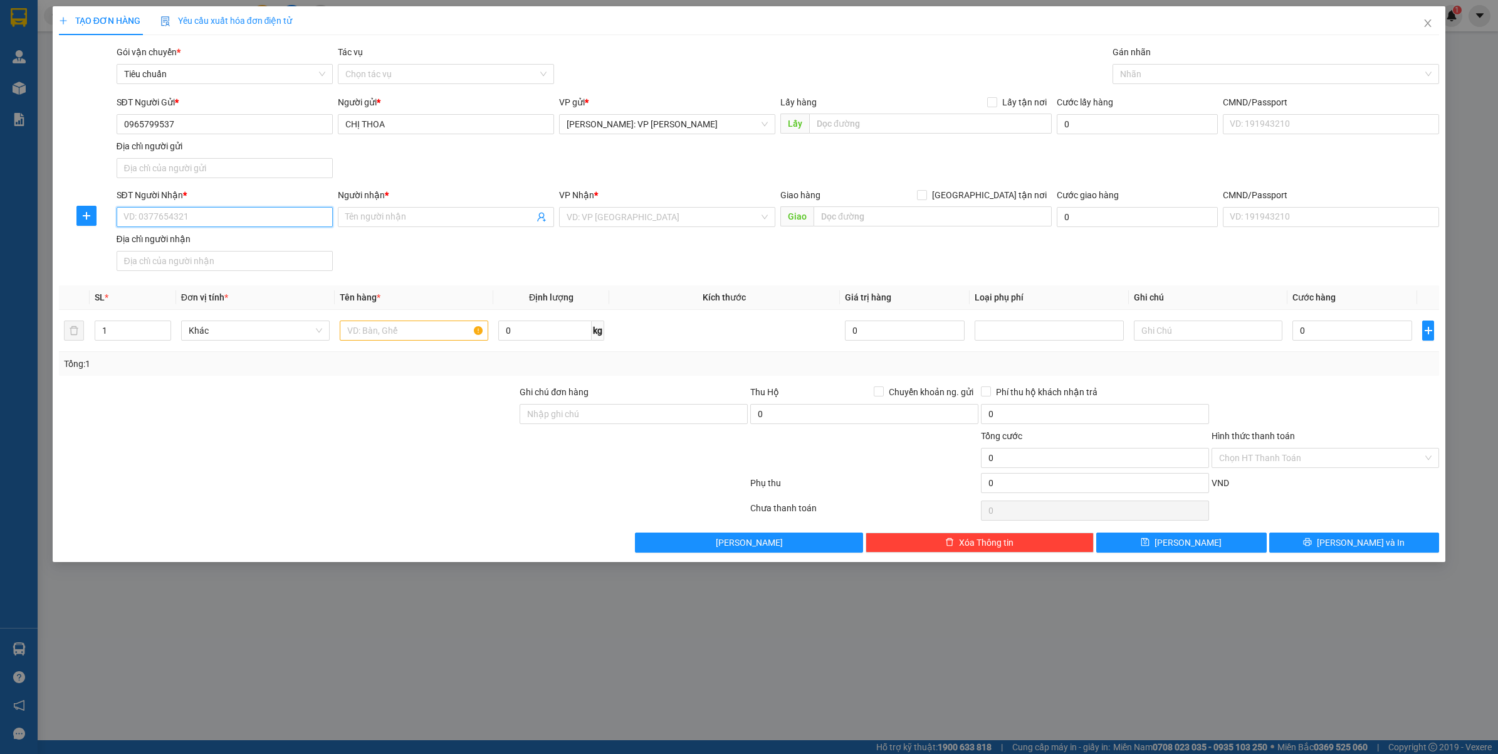
click at [246, 212] on input "SĐT Người Nhận *" at bounding box center [225, 217] width 216 height 20
paste input "0972810747"
type input "0972810747"
click at [414, 209] on span at bounding box center [446, 217] width 216 height 20
type input "t"
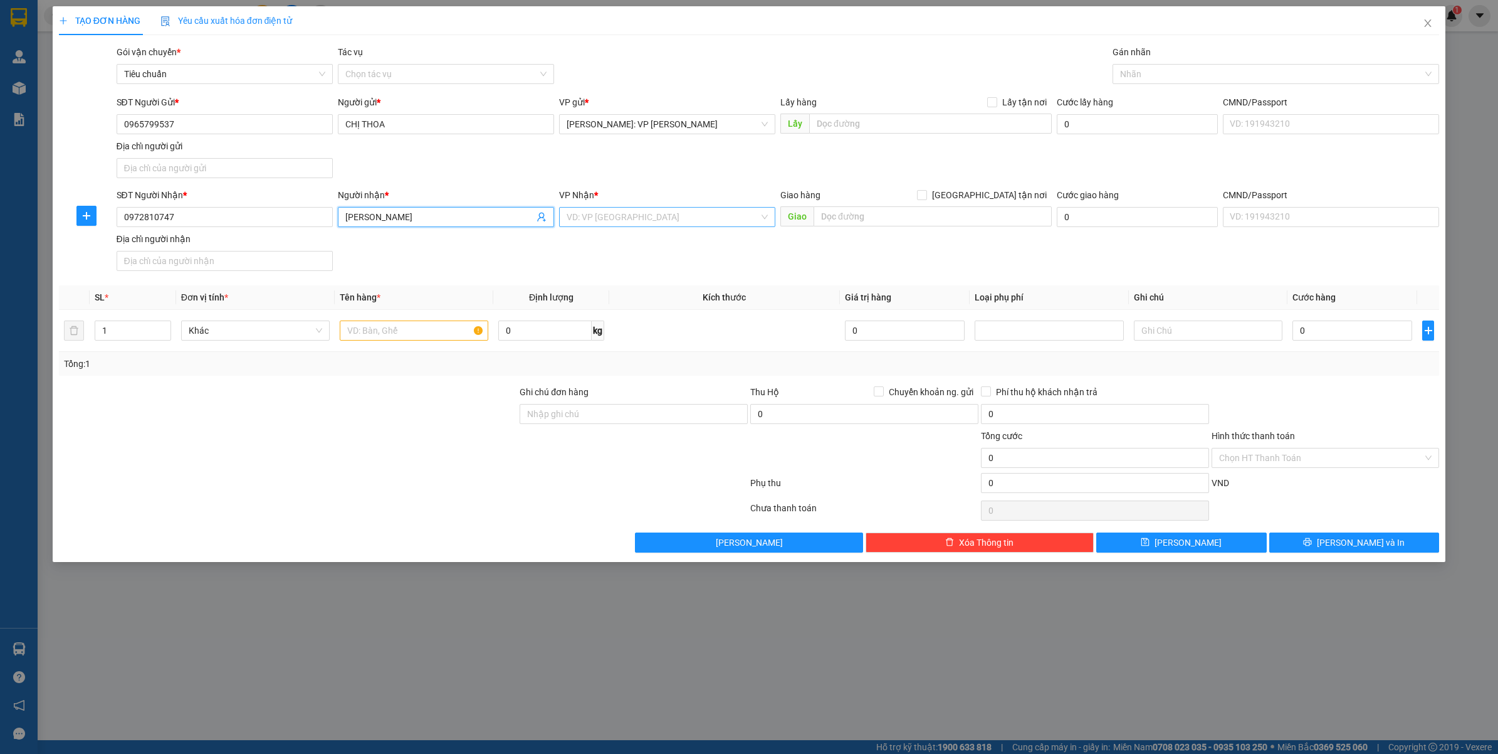
type input "TRẦN ĐỨC HIẾU"
click at [703, 210] on input "search" at bounding box center [663, 217] width 192 height 19
type input "NGHỆ"
click at [844, 212] on input "text" at bounding box center [933, 216] width 238 height 20
type input "NGHỆ AN : CẦU GIÁT GIAO TRÊN QL1A"
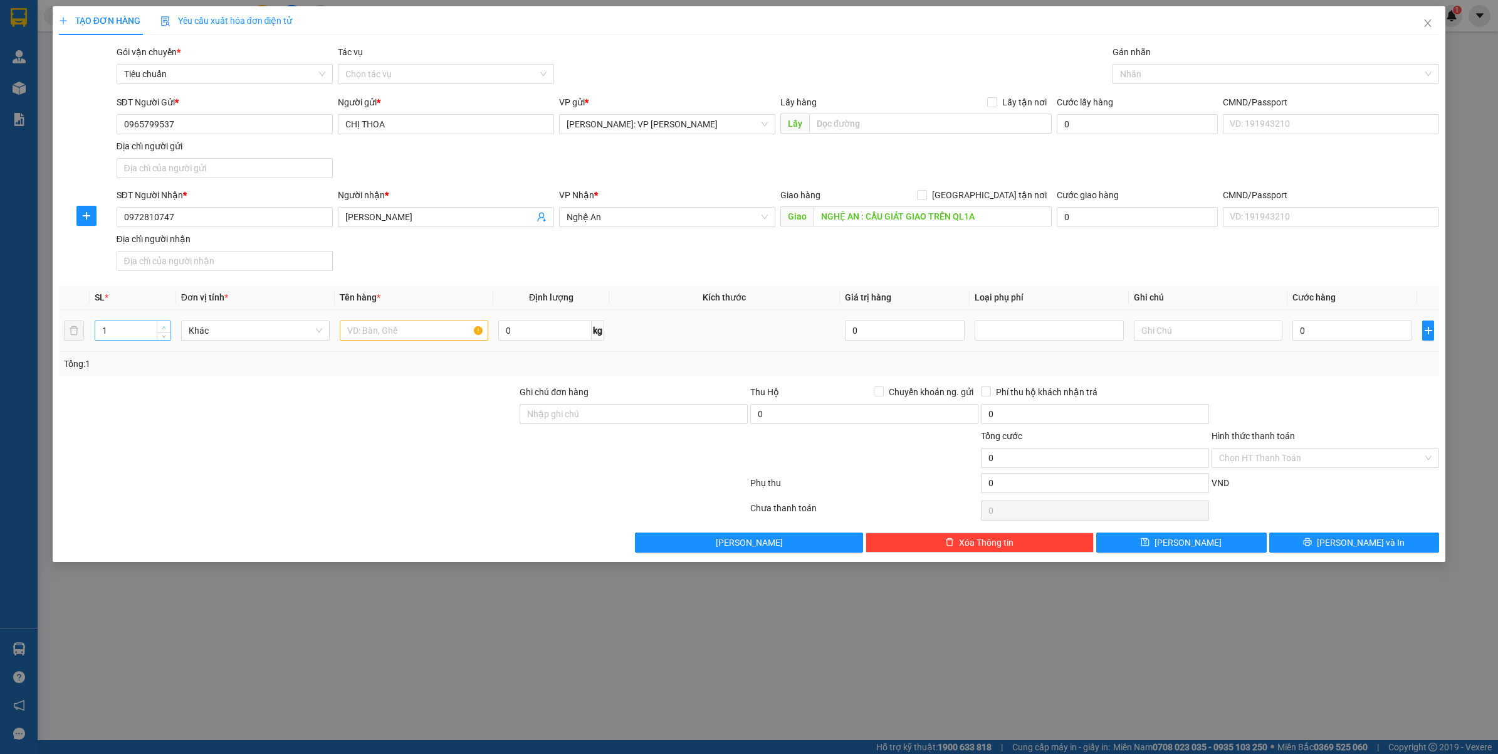
click at [161, 325] on span "up" at bounding box center [164, 327] width 8 height 8
click at [162, 326] on span "up" at bounding box center [164, 327] width 8 height 8
type input "3"
click at [164, 334] on icon "down" at bounding box center [164, 334] width 4 height 4
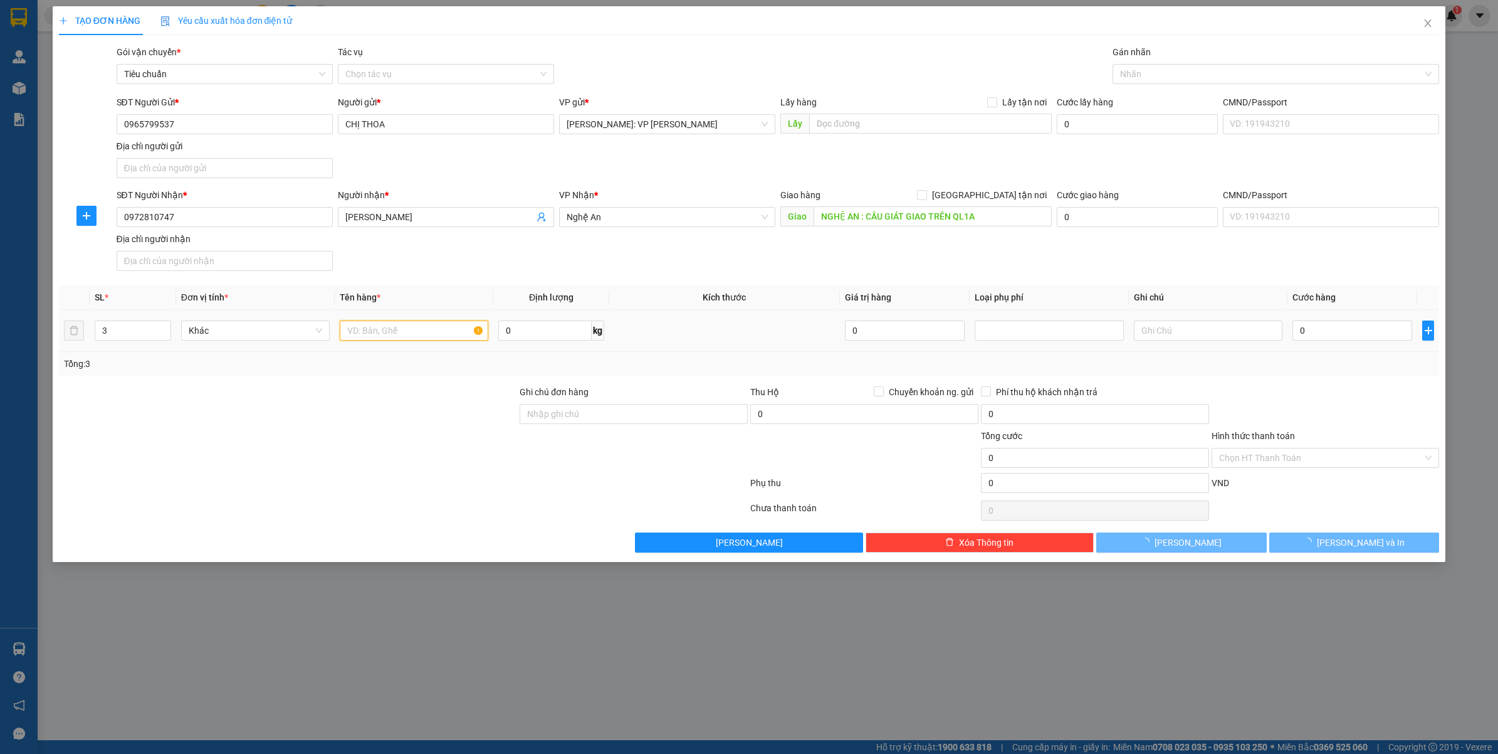
click at [374, 339] on input "text" at bounding box center [414, 330] width 149 height 20
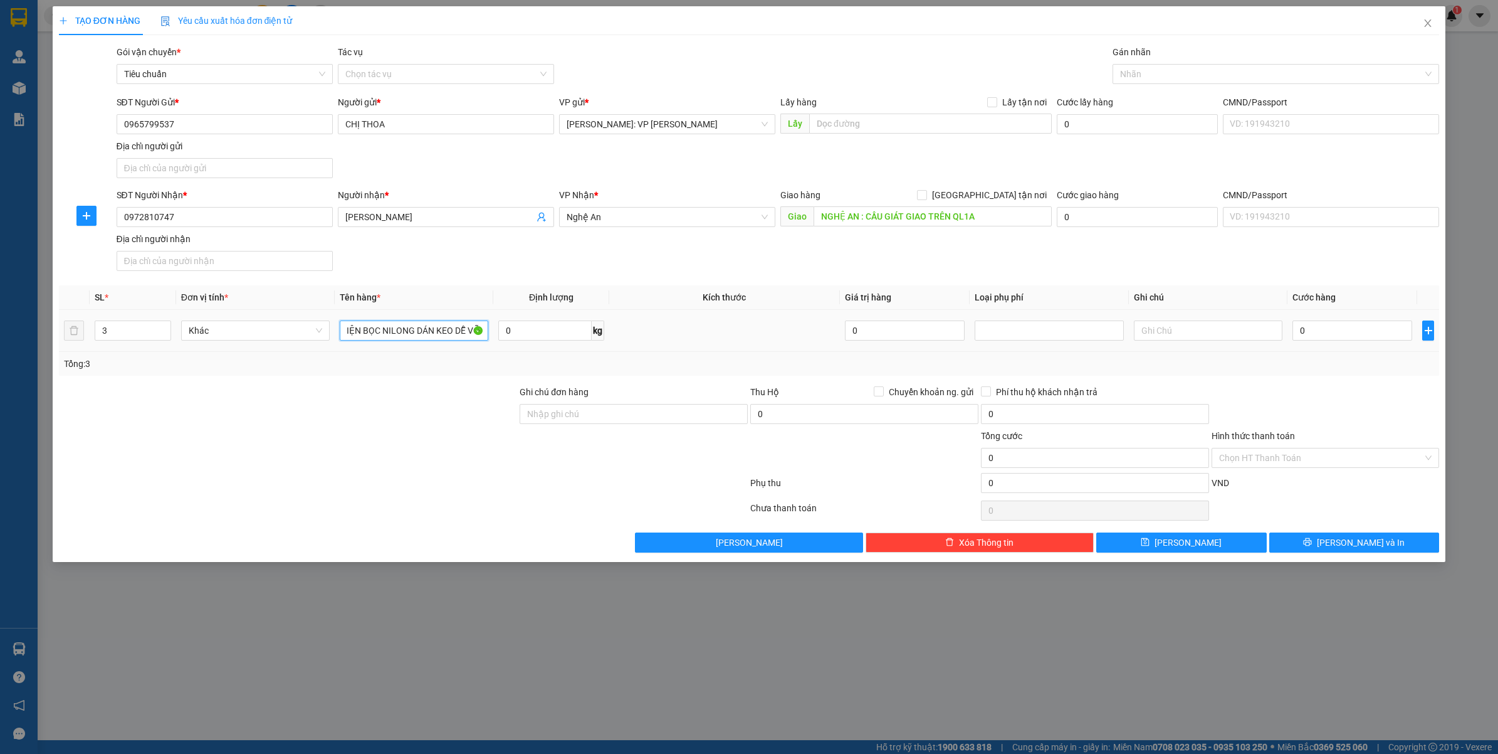
scroll to position [0, 87]
type input "2 KIỆN CARTON + 1 KIỆN BỌC NILONG DÁN KEO DỄ VỠ"
click at [1304, 334] on input "0" at bounding box center [1353, 330] width 120 height 20
type input "1"
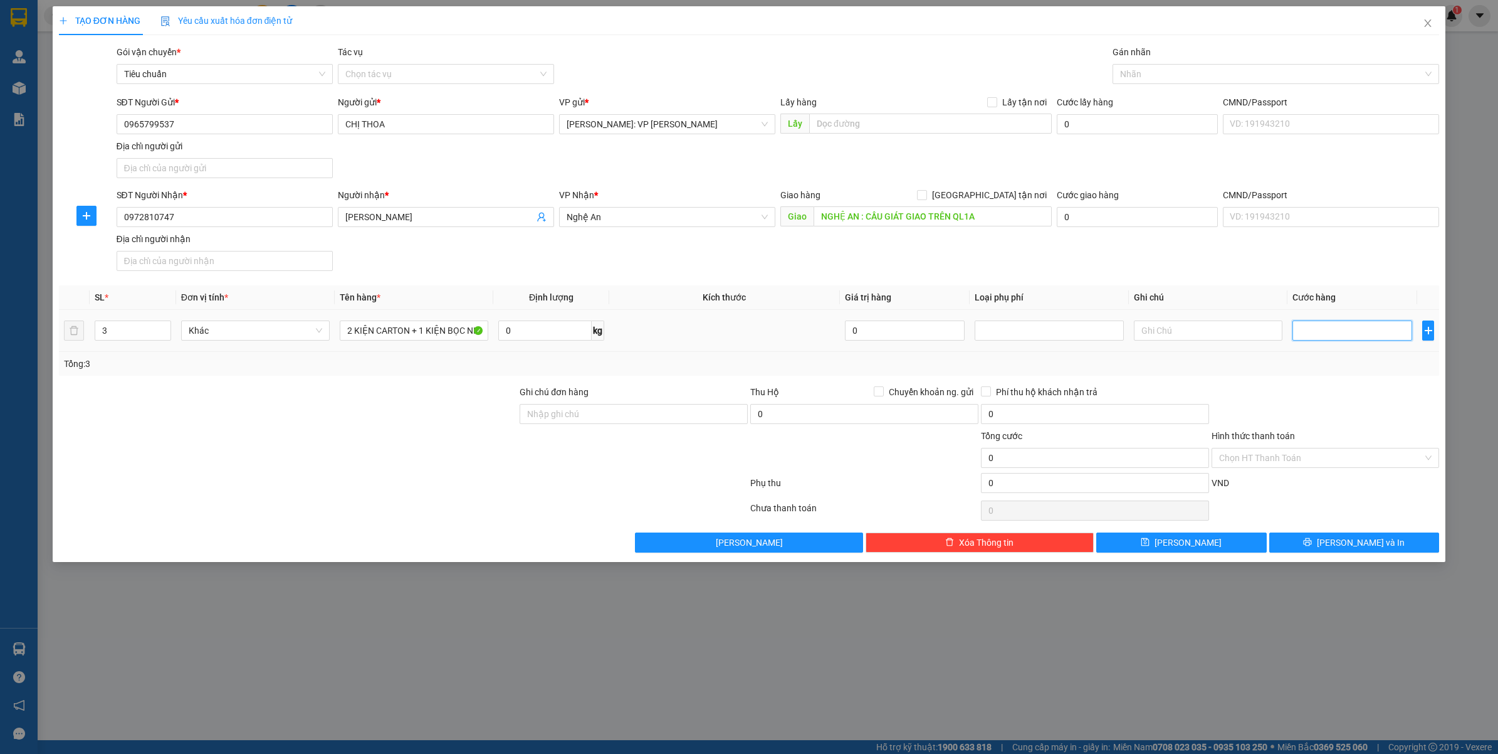
type input "1"
type input "17"
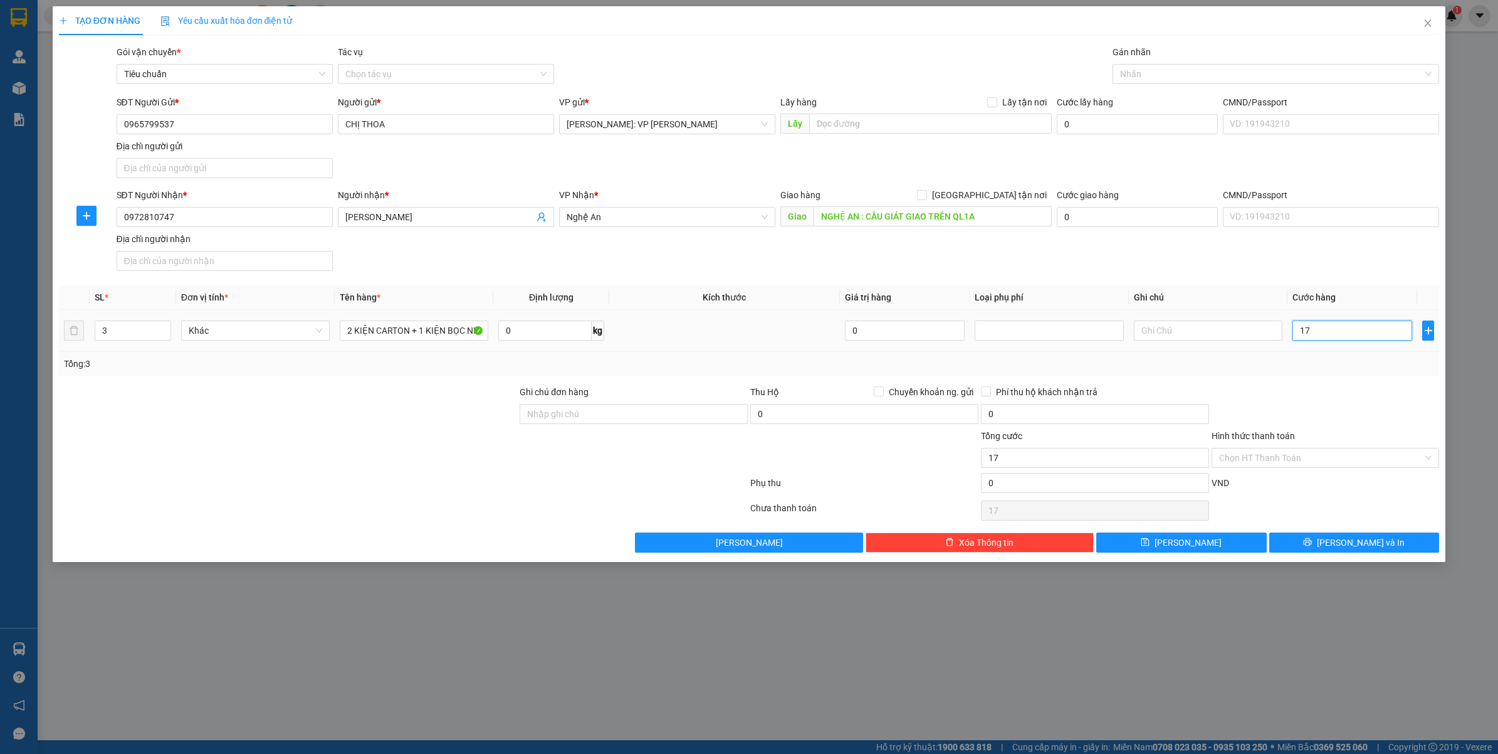
type input "170"
click at [1339, 415] on div at bounding box center [1326, 407] width 231 height 44
type input "170.000"
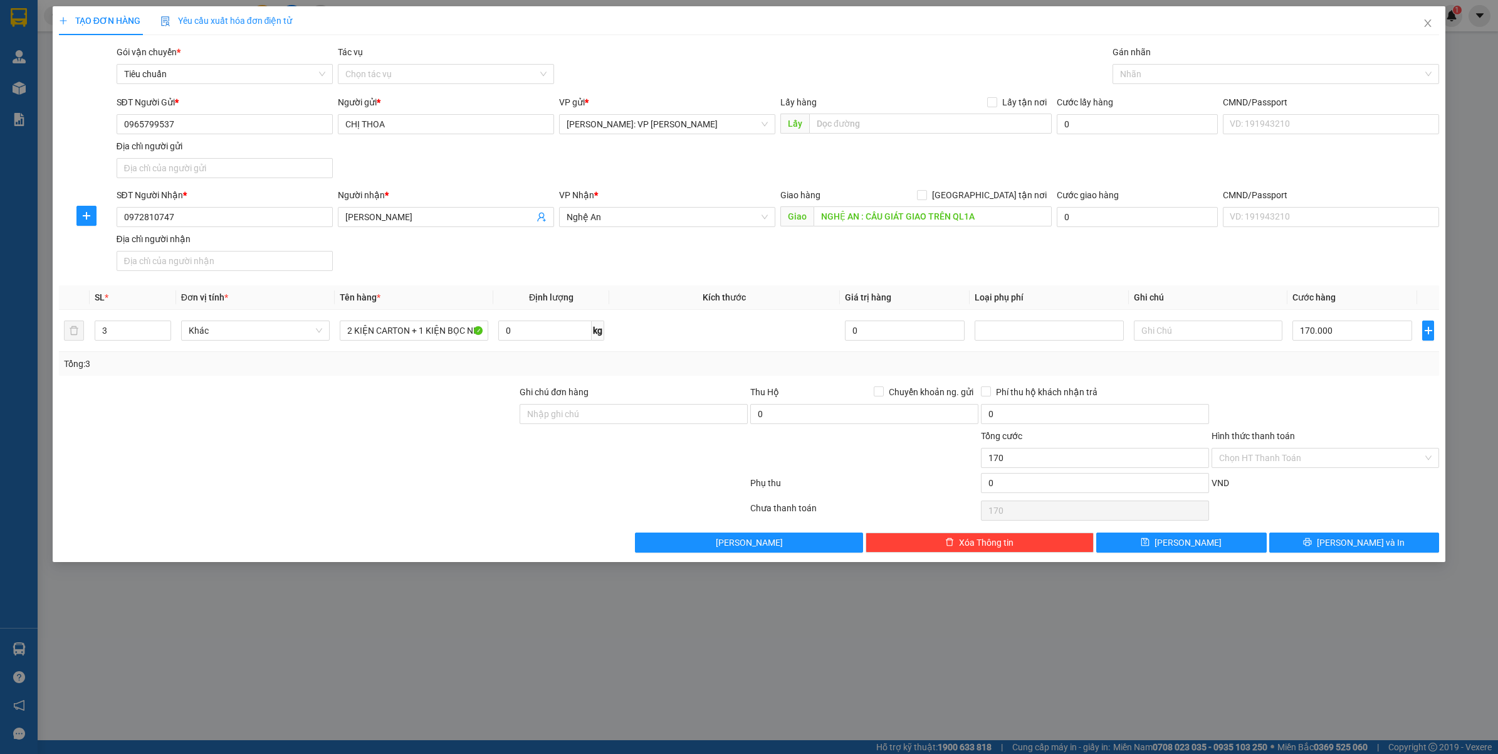
type input "170.000"
click at [1317, 545] on button "[PERSON_NAME] và In" at bounding box center [1355, 542] width 171 height 20
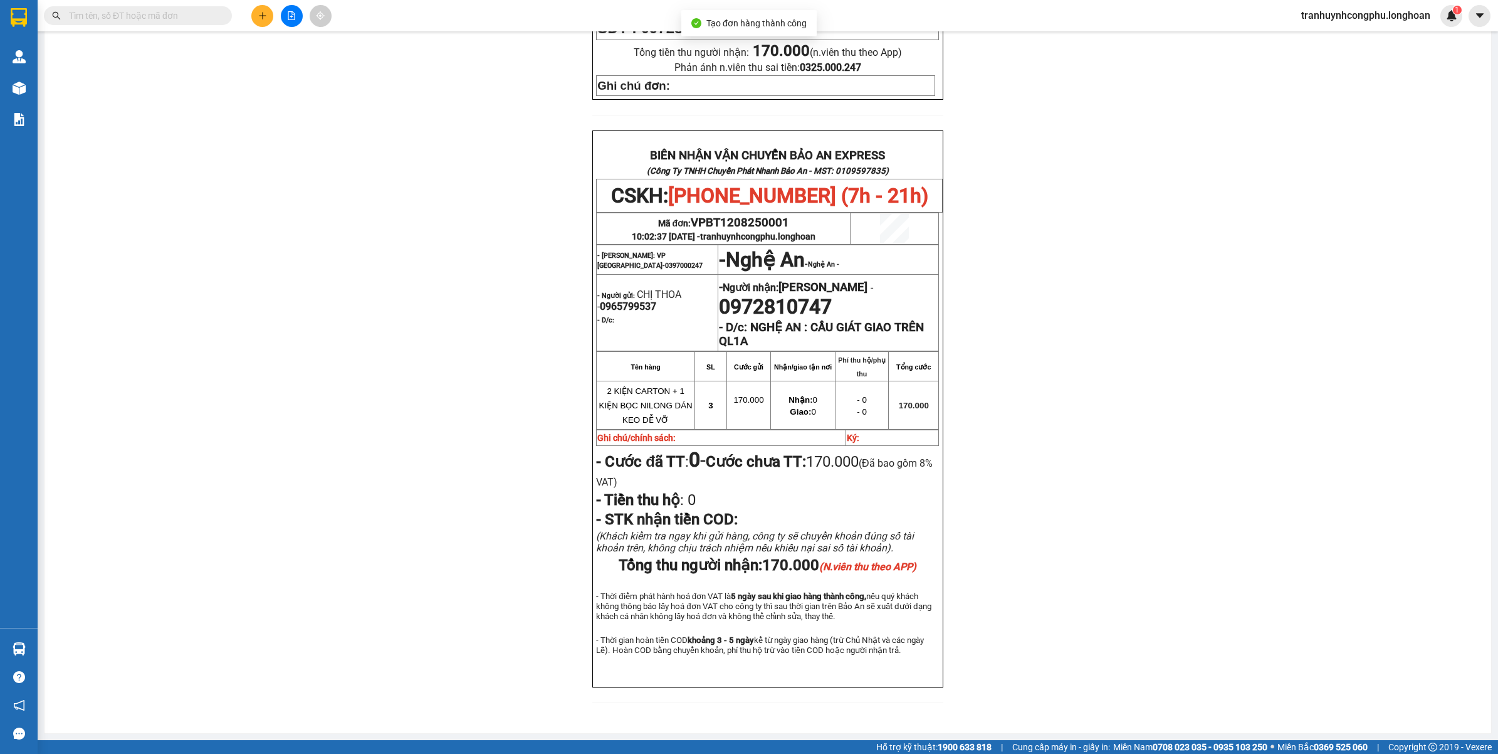
scroll to position [483, 0]
click at [1055, 444] on div "PHIẾU DÁN LÊN HÀNG CSKH: 1900.06.88.33 CÔNG TY TNHH CHUYỂN PHÁT NHANH BẢO AN MS…" at bounding box center [768, 198] width 1417 height 1039
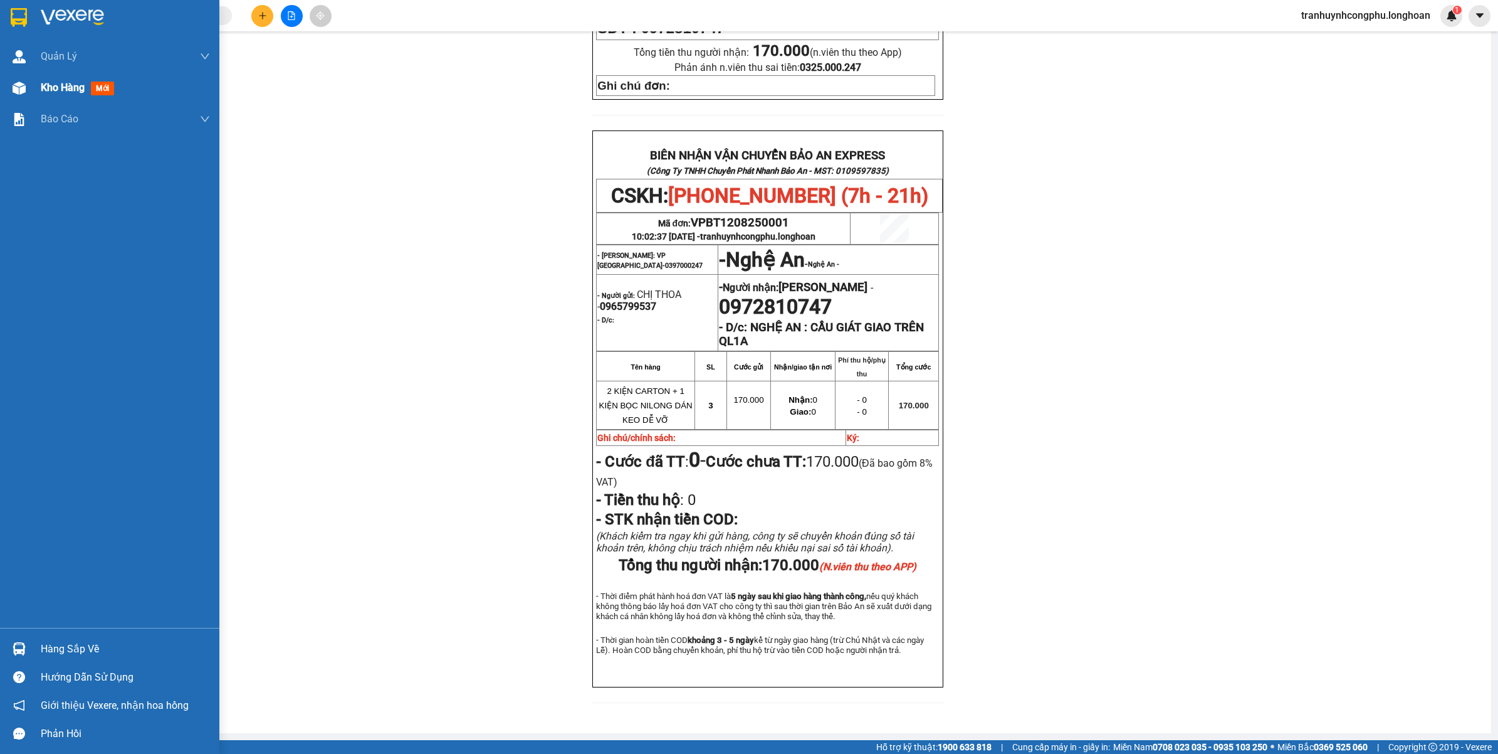
click at [55, 92] on span "Kho hàng" at bounding box center [63, 87] width 44 height 12
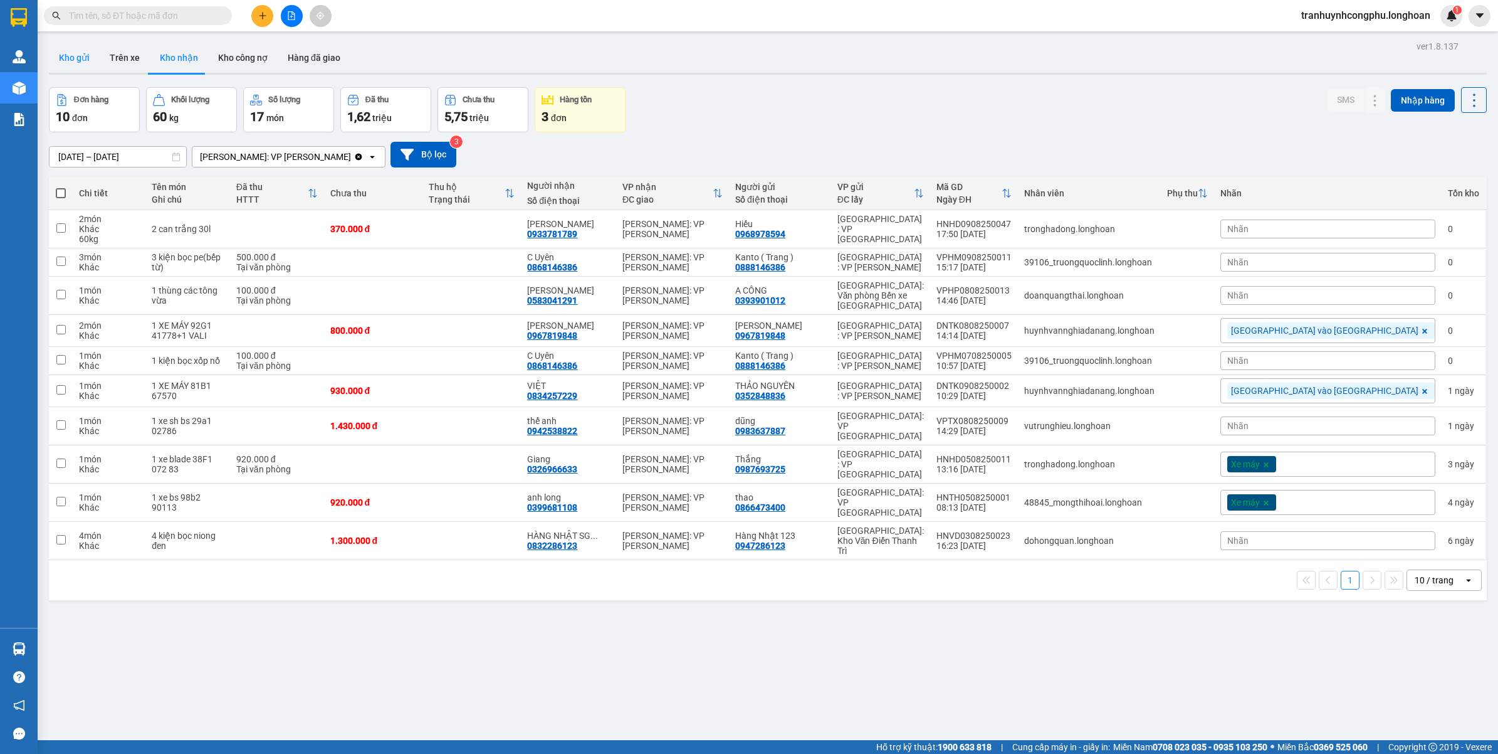
click at [77, 57] on button "Kho gửi" at bounding box center [74, 58] width 51 height 30
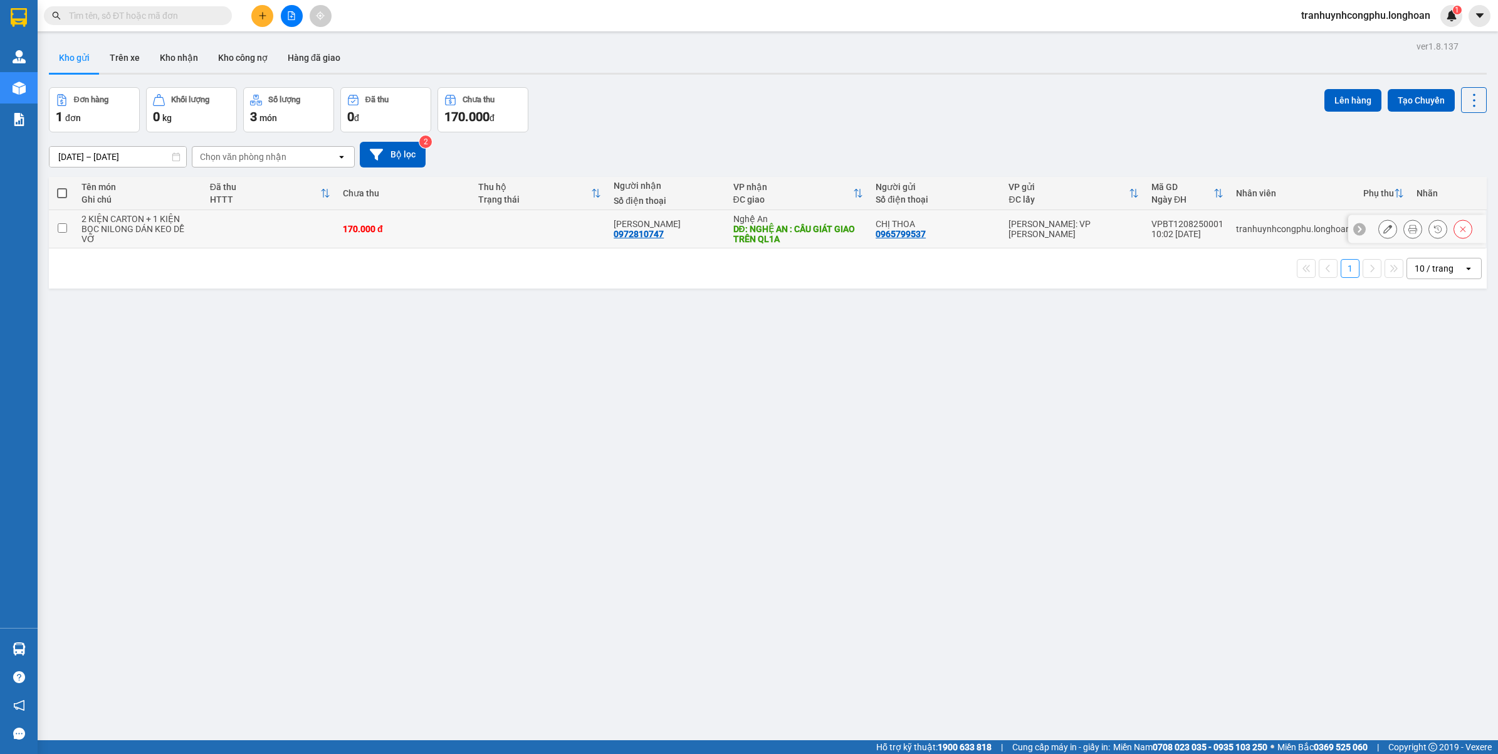
click at [1384, 226] on div at bounding box center [1388, 228] width 19 height 19
click at [1384, 230] on icon at bounding box center [1388, 228] width 9 height 9
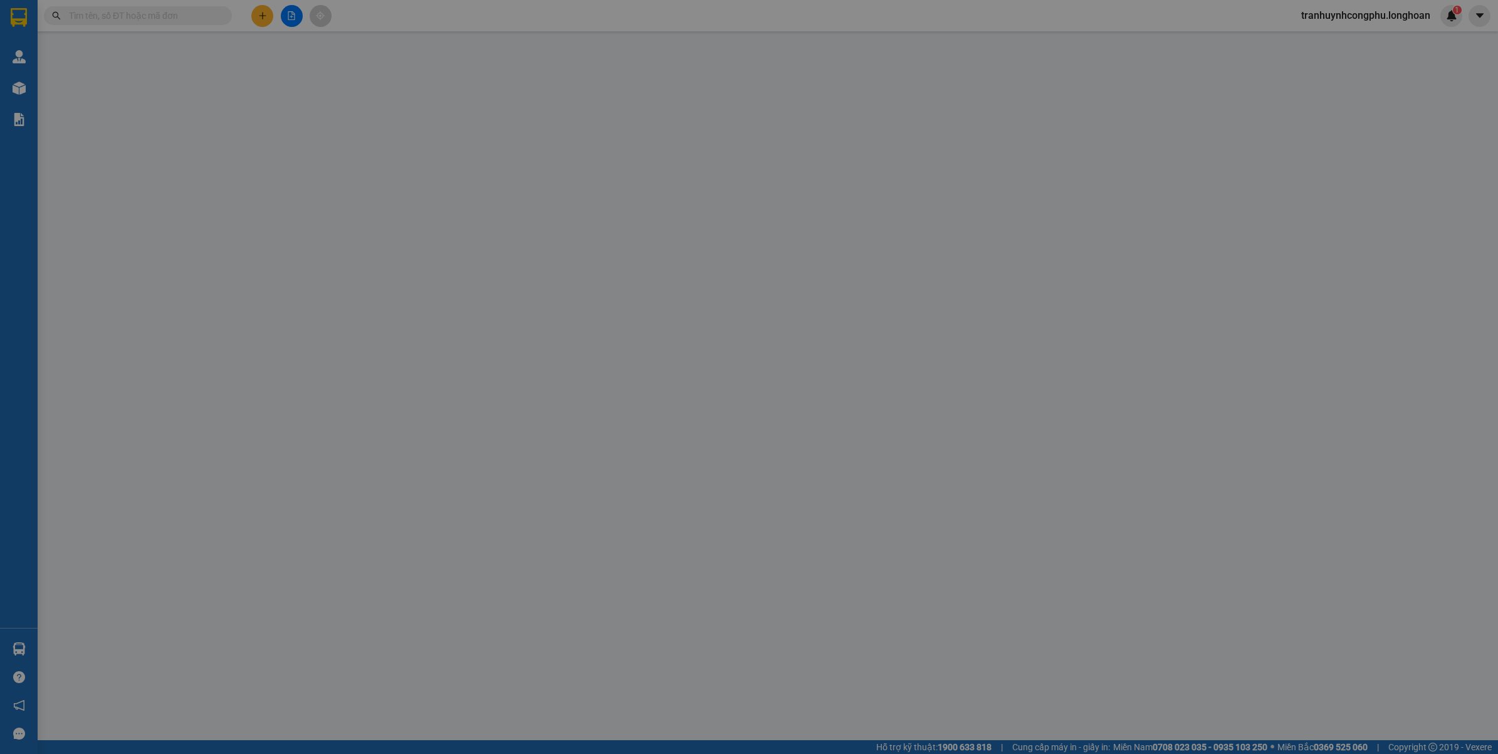
type input "0965799537"
type input "CHỊ THOA"
type input "0972810747"
type input "TRẦN ĐỨC HIẾU"
type input "NGHỆ AN : CẦU GIÁT GIAO TRÊN QL1A"
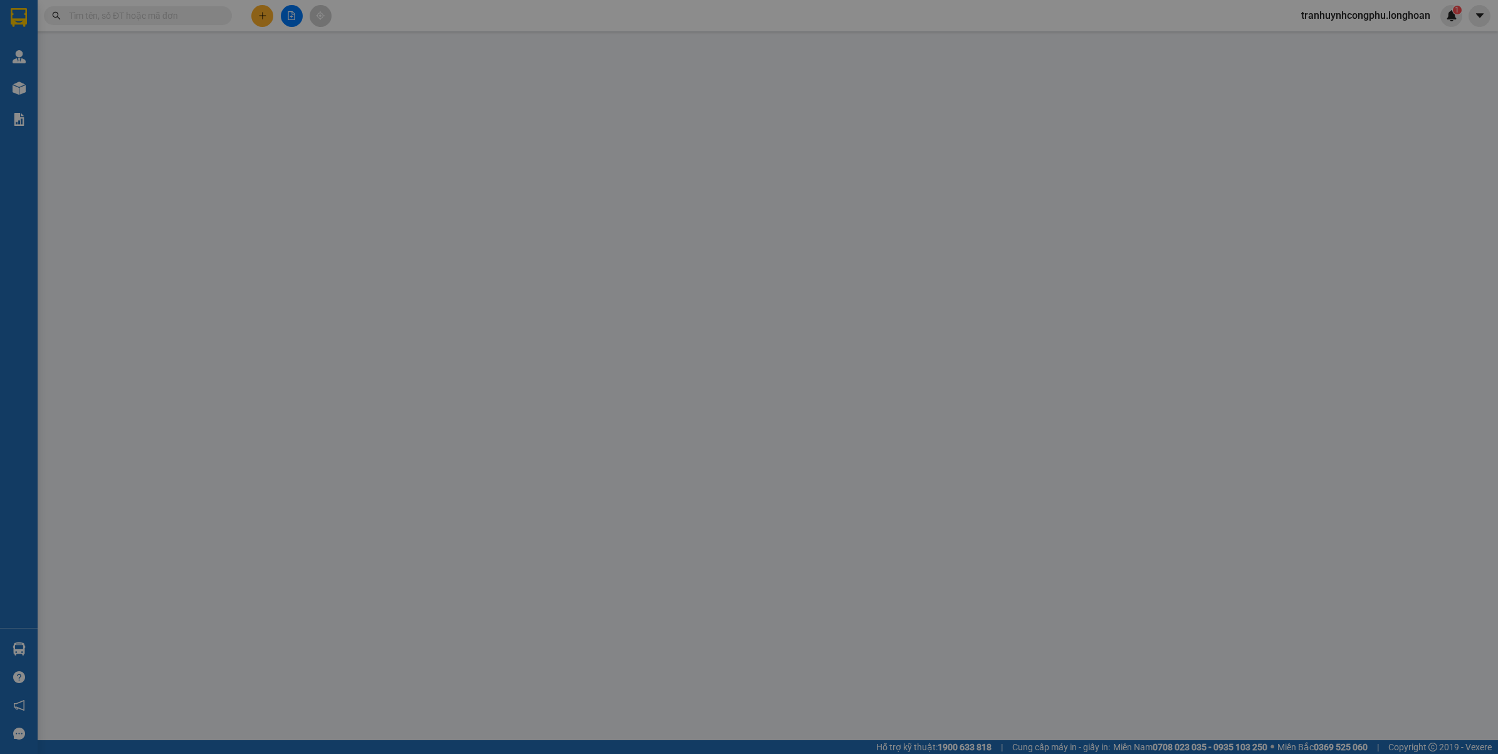
type input "170.000"
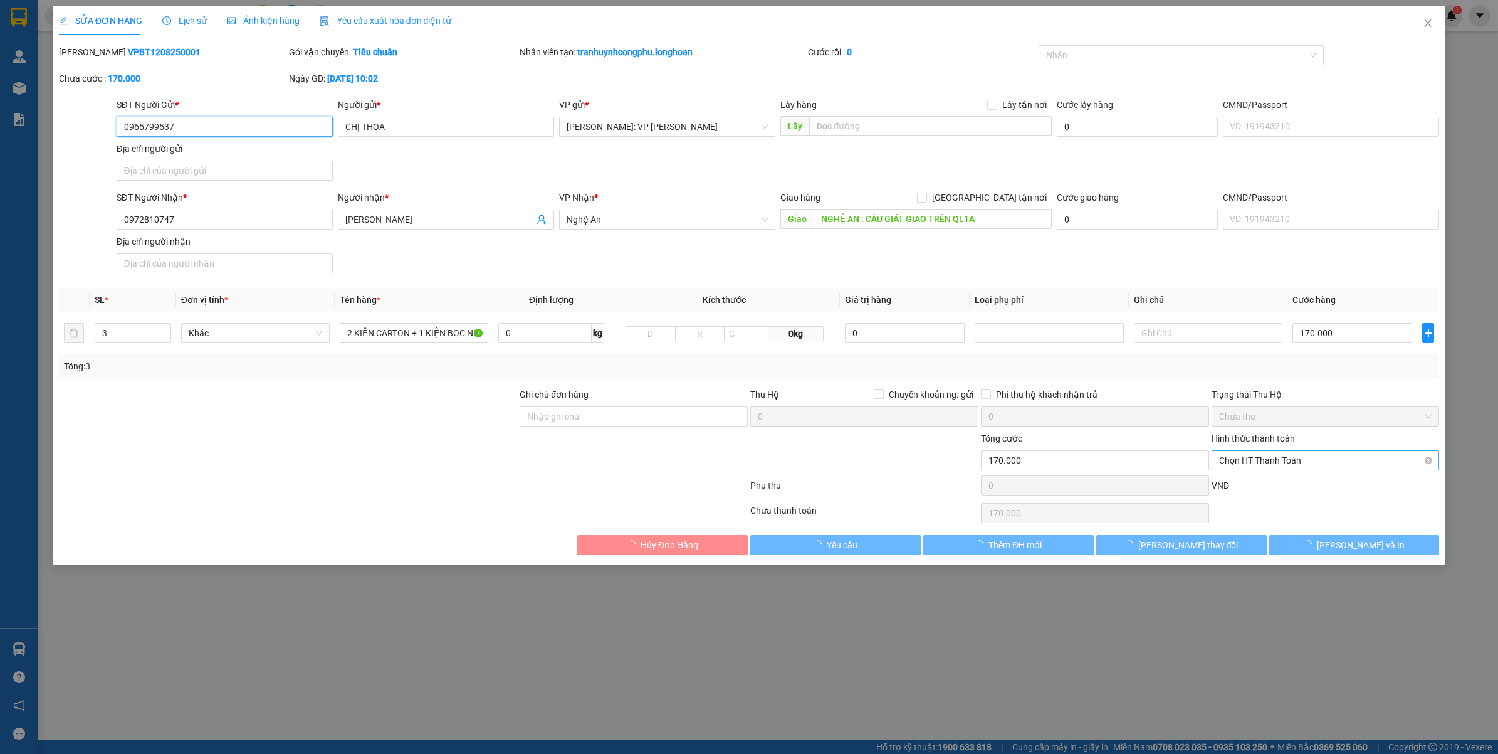
click at [1326, 467] on span "Chọn HT Thanh Toán" at bounding box center [1325, 460] width 213 height 19
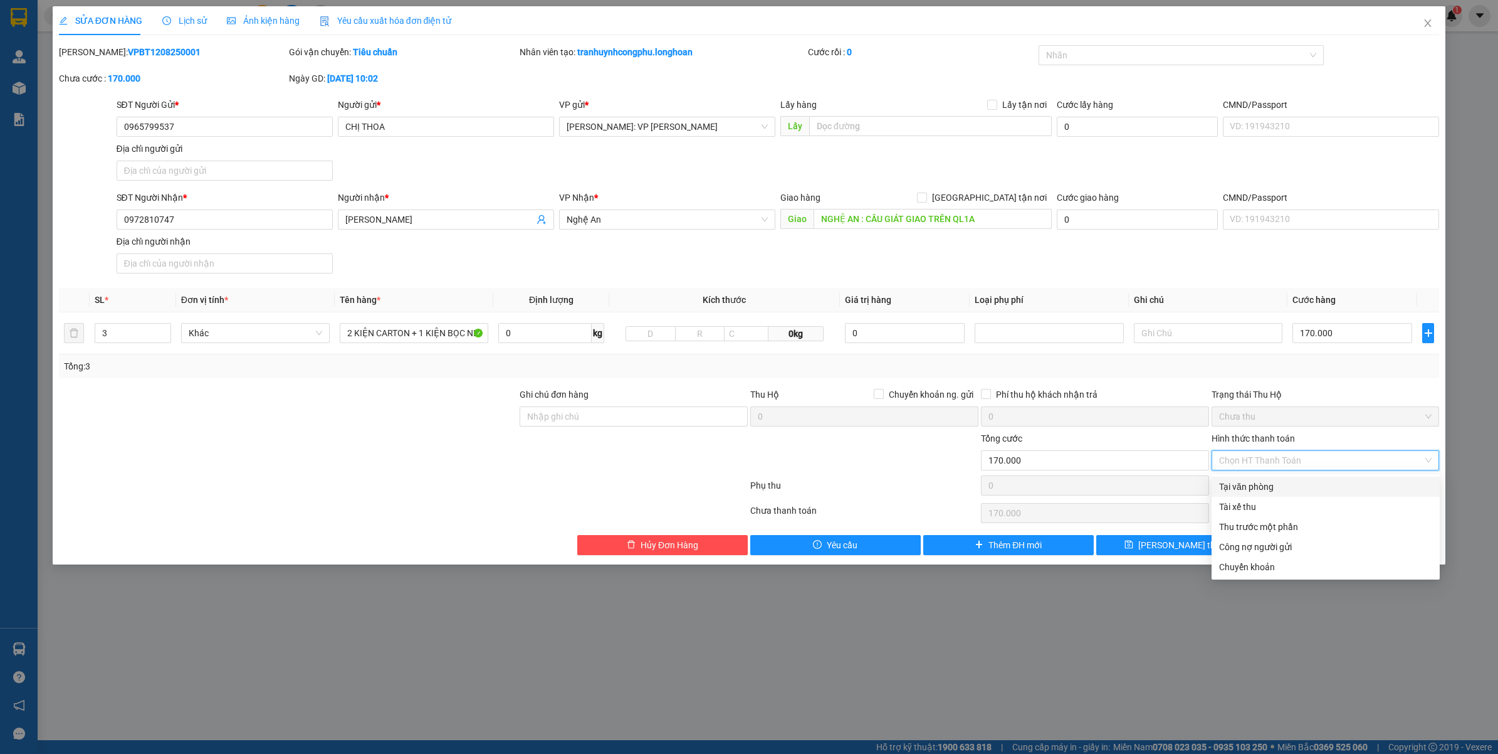
click at [1275, 491] on div "Tại văn phòng" at bounding box center [1325, 487] width 213 height 14
type input "0"
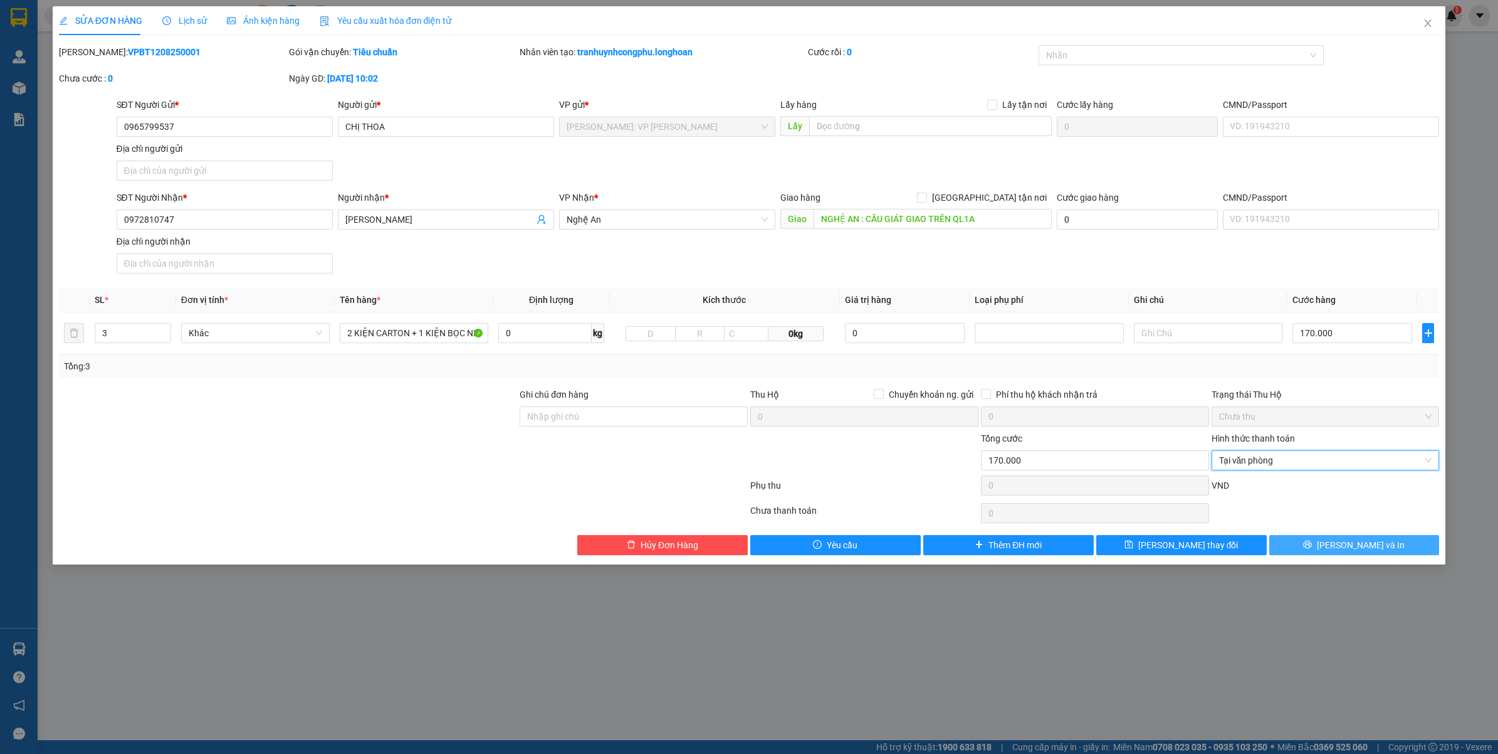
click at [1358, 544] on span "[PERSON_NAME] và In" at bounding box center [1361, 545] width 88 height 14
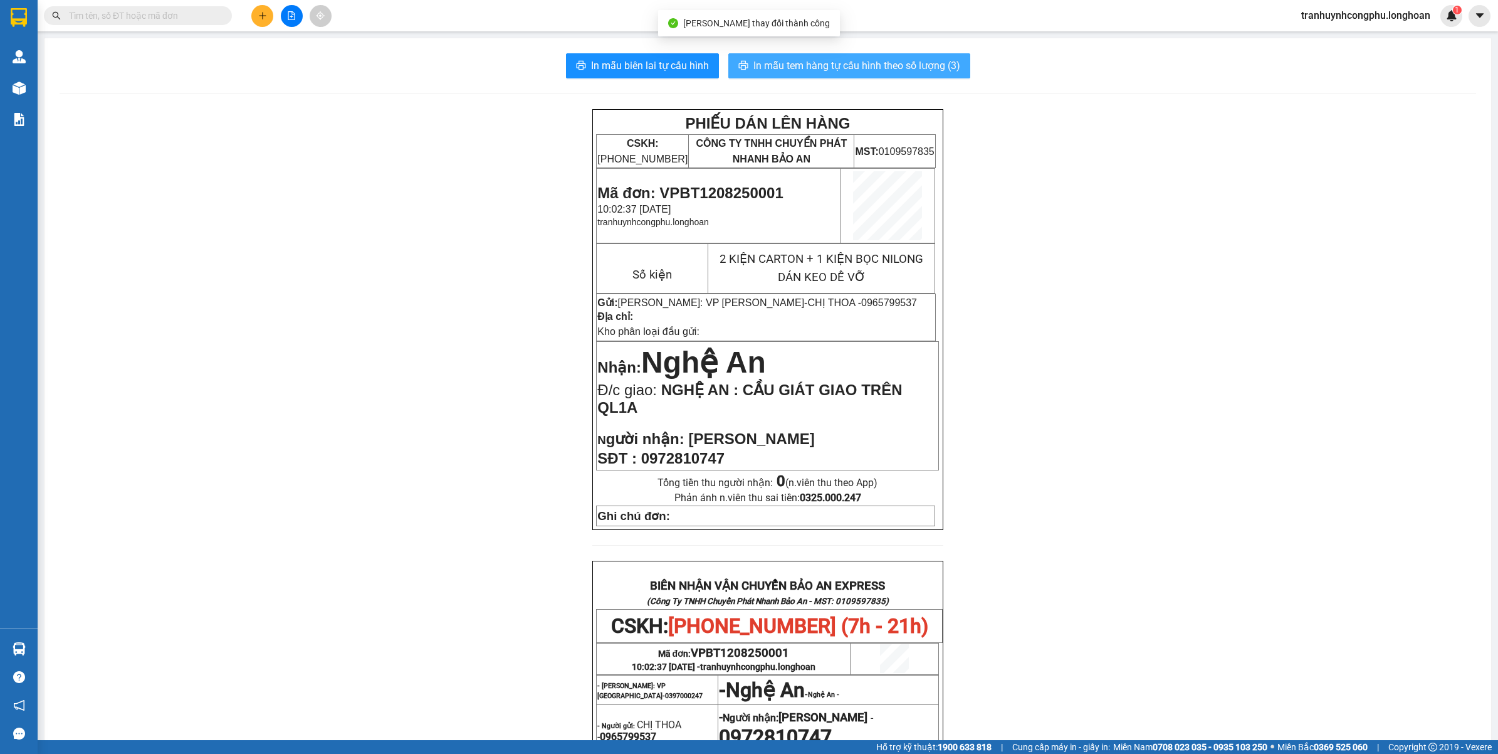
click at [809, 66] on span "In mẫu tem hàng tự cấu hình theo số lượng (3)" at bounding box center [857, 66] width 207 height 16
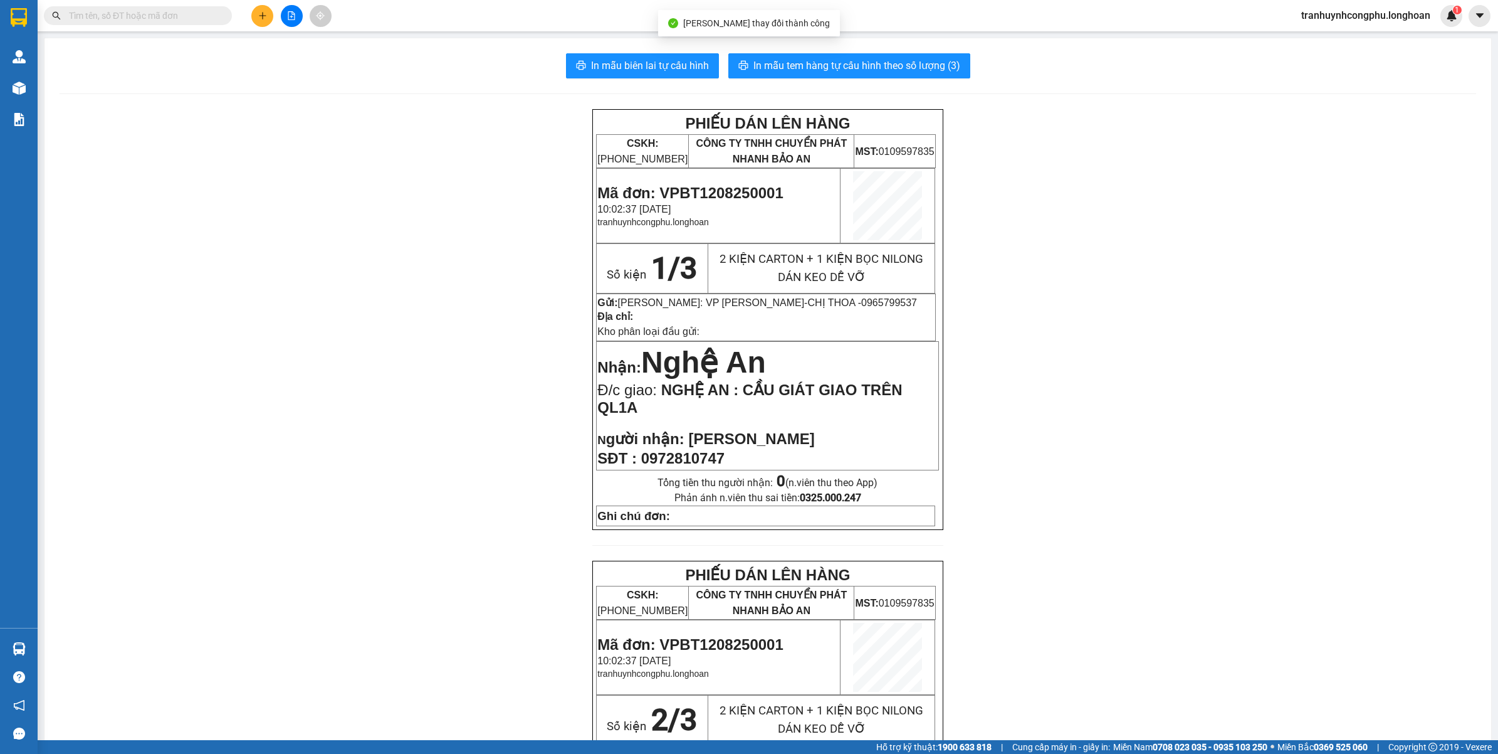
click at [737, 187] on span "Mã đơn: VPBT1208250001" at bounding box center [690, 192] width 186 height 17
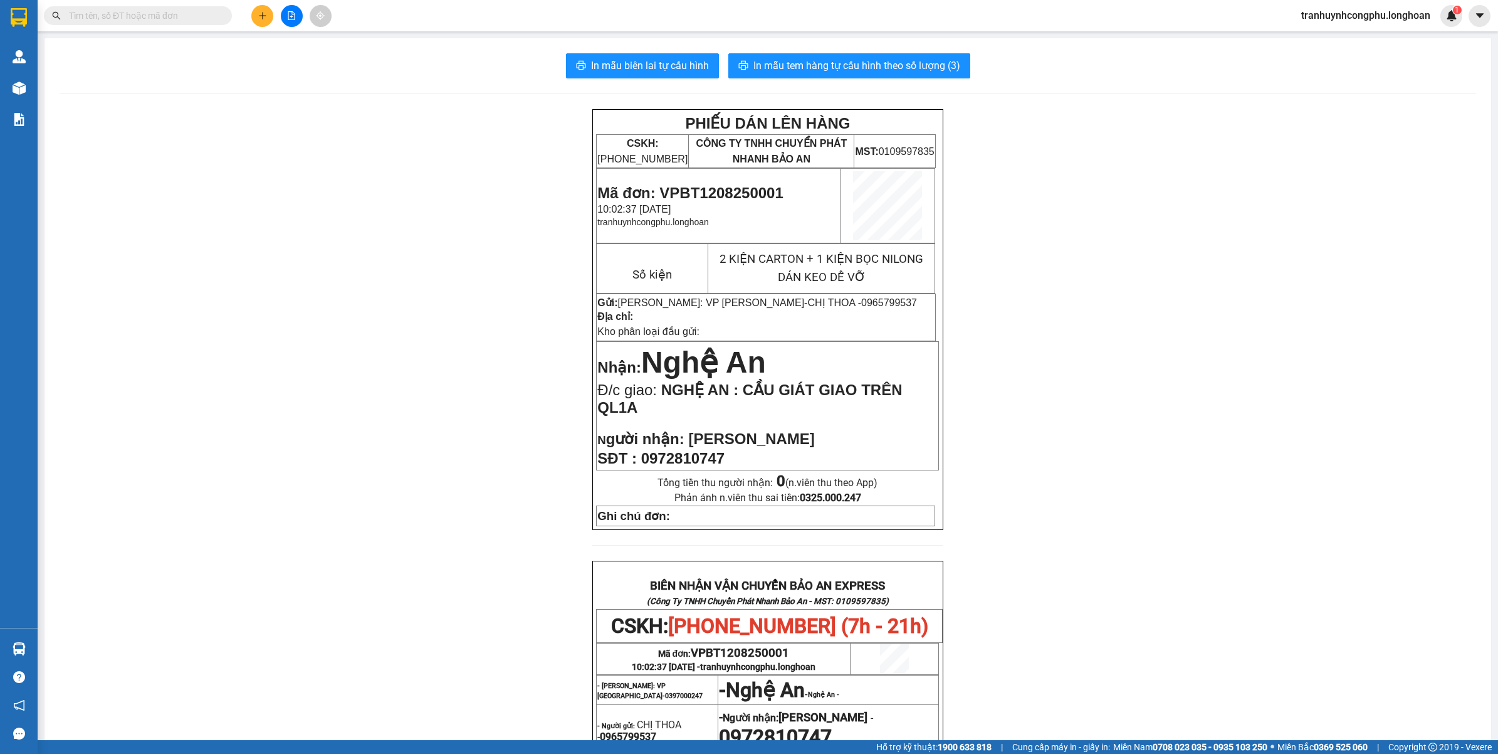
click at [729, 189] on span "Mã đơn: VPBT1208250001" at bounding box center [690, 192] width 186 height 17
copy span "VPBT1208250001"
click at [284, 323] on div "PHIẾU DÁN LÊN HÀNG CSKH: 1900.06.88.33 CÔNG TY TNHH CHUYỂN PHÁT NHANH BẢO AN MS…" at bounding box center [768, 628] width 1417 height 1039
click at [89, 14] on input "text" at bounding box center [143, 16] width 148 height 14
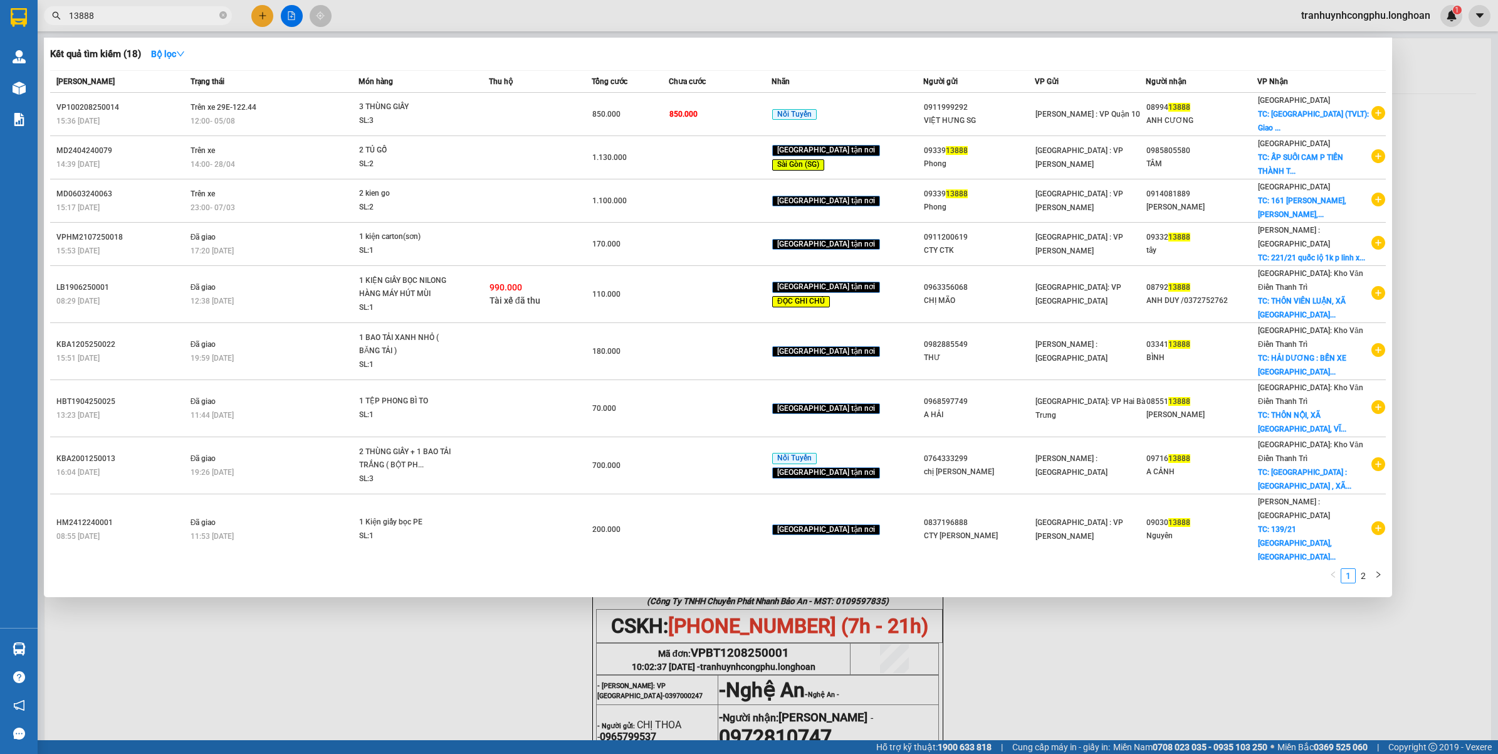
type input "13888"
click at [377, 629] on div at bounding box center [749, 377] width 1498 height 754
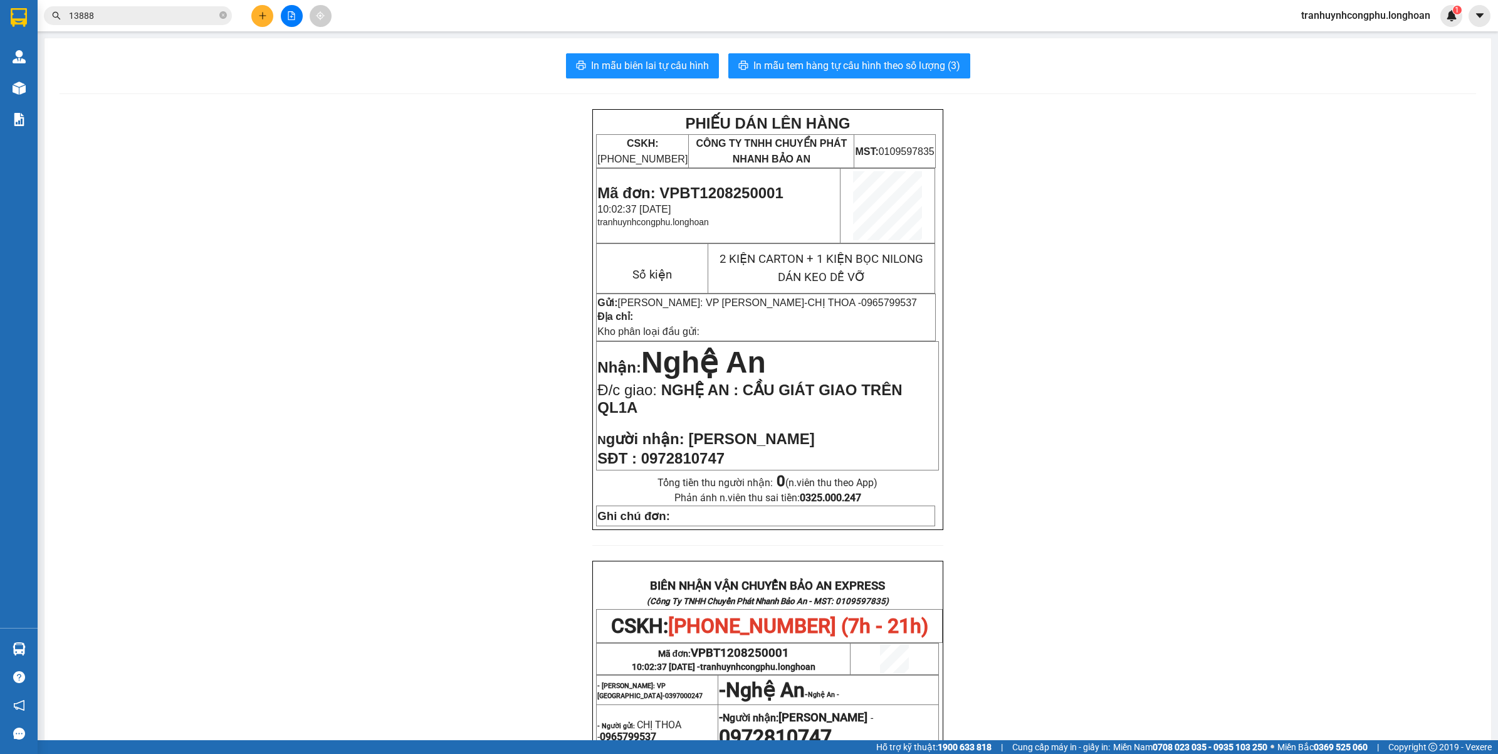
click at [1171, 320] on div "PHIẾU DÁN LÊN HÀNG CSKH: 1900.06.88.33 CÔNG TY TNHH CHUYỂN PHÁT NHANH BẢO AN MS…" at bounding box center [768, 628] width 1417 height 1039
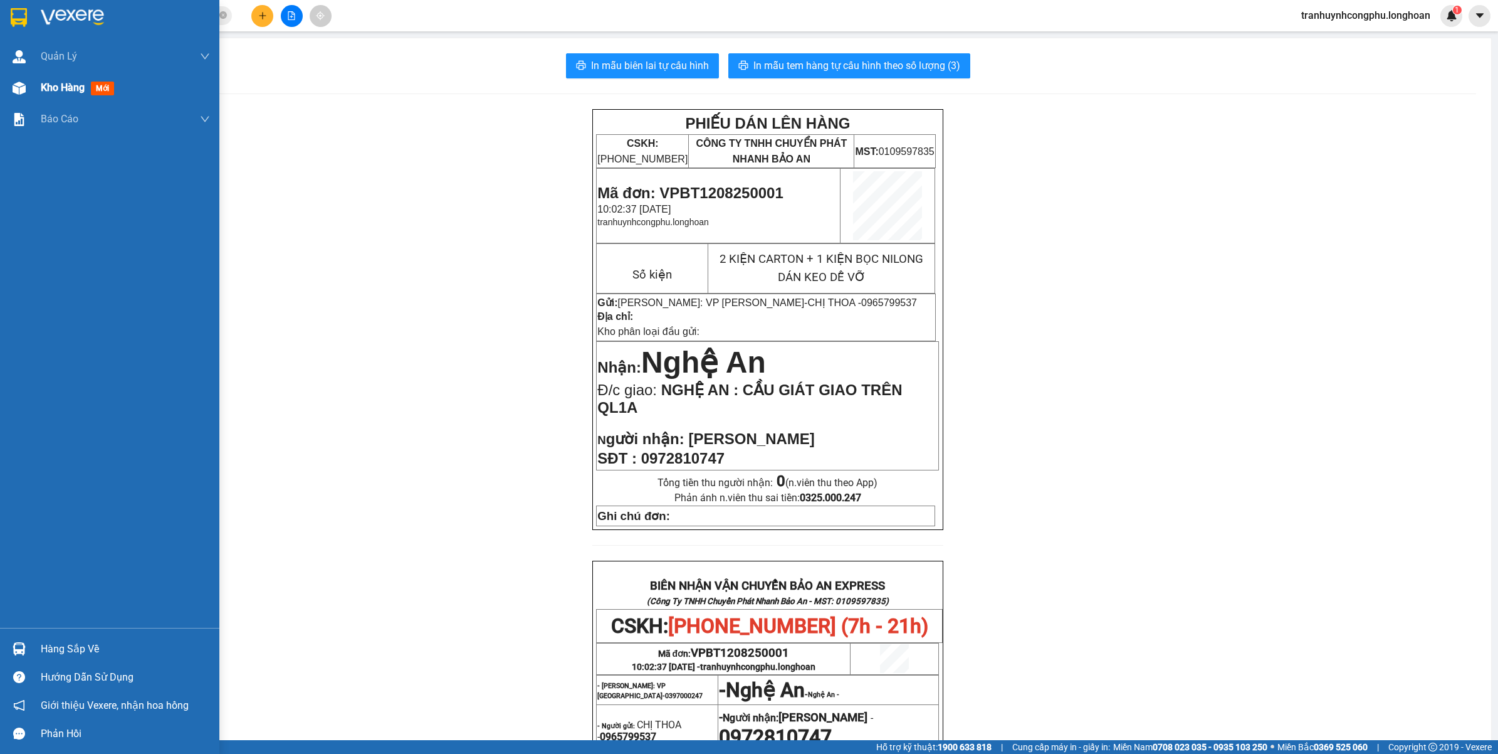
click at [89, 94] on div "Kho hàng mới" at bounding box center [80, 88] width 78 height 16
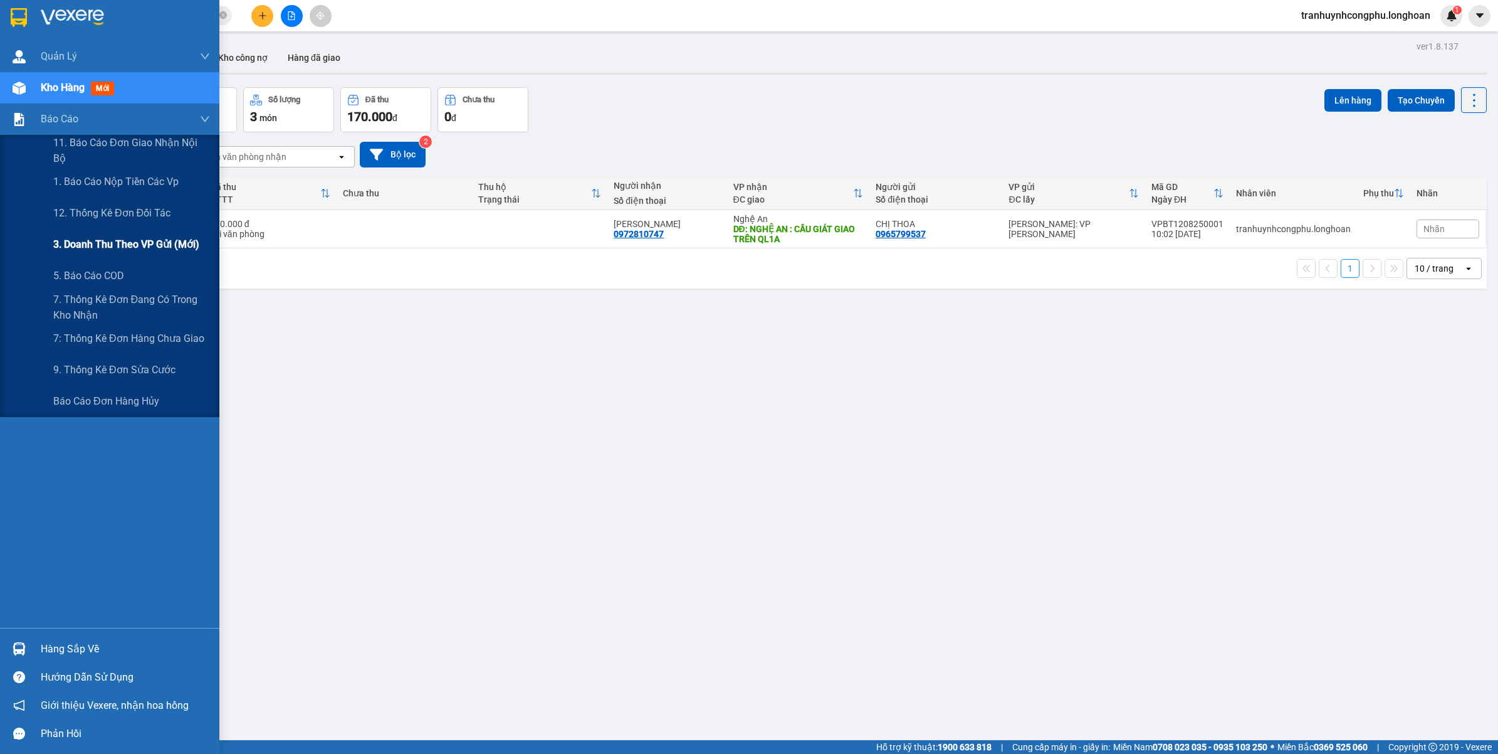
click at [104, 250] on span "3. Doanh Thu theo VP Gửi (mới)" at bounding box center [126, 244] width 146 height 16
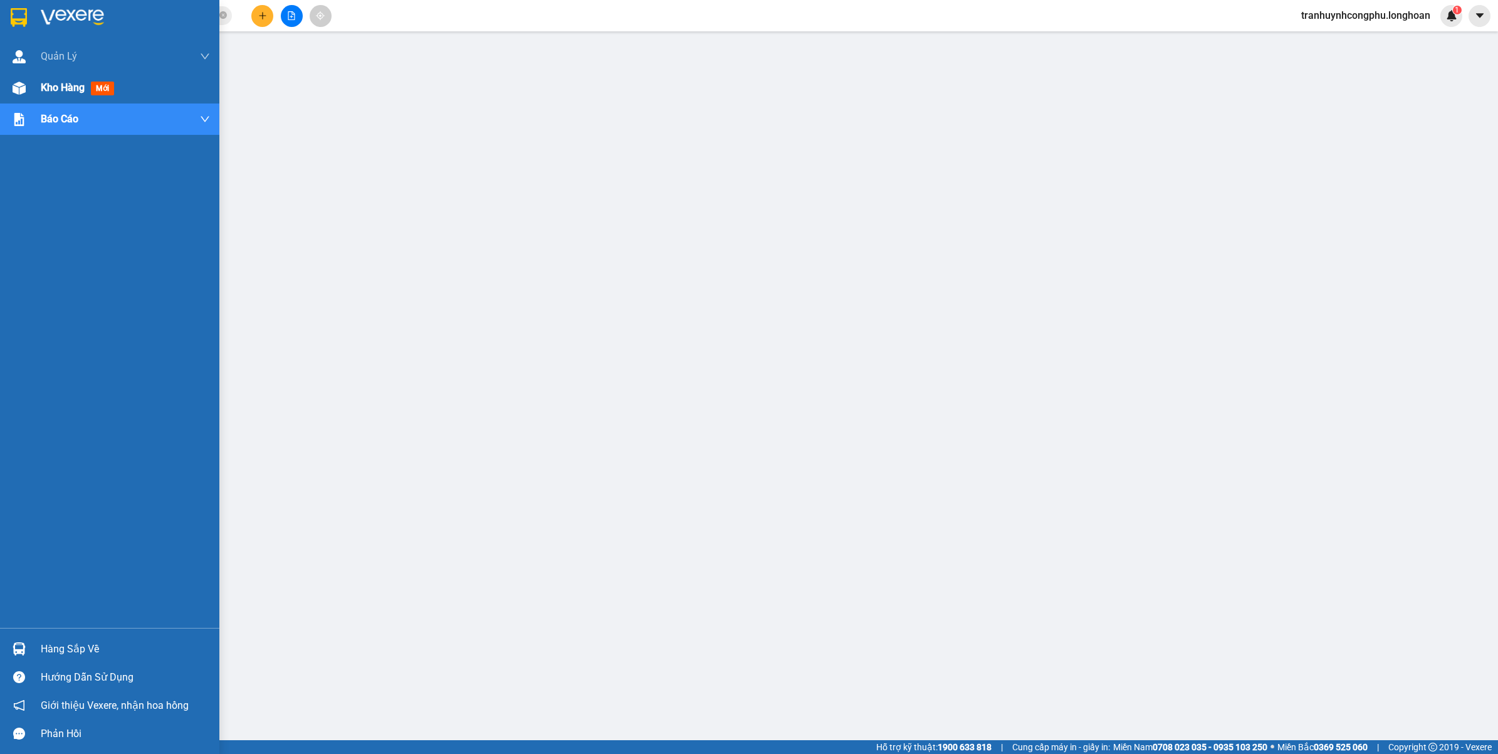
click at [41, 82] on span "Kho hàng" at bounding box center [63, 87] width 44 height 12
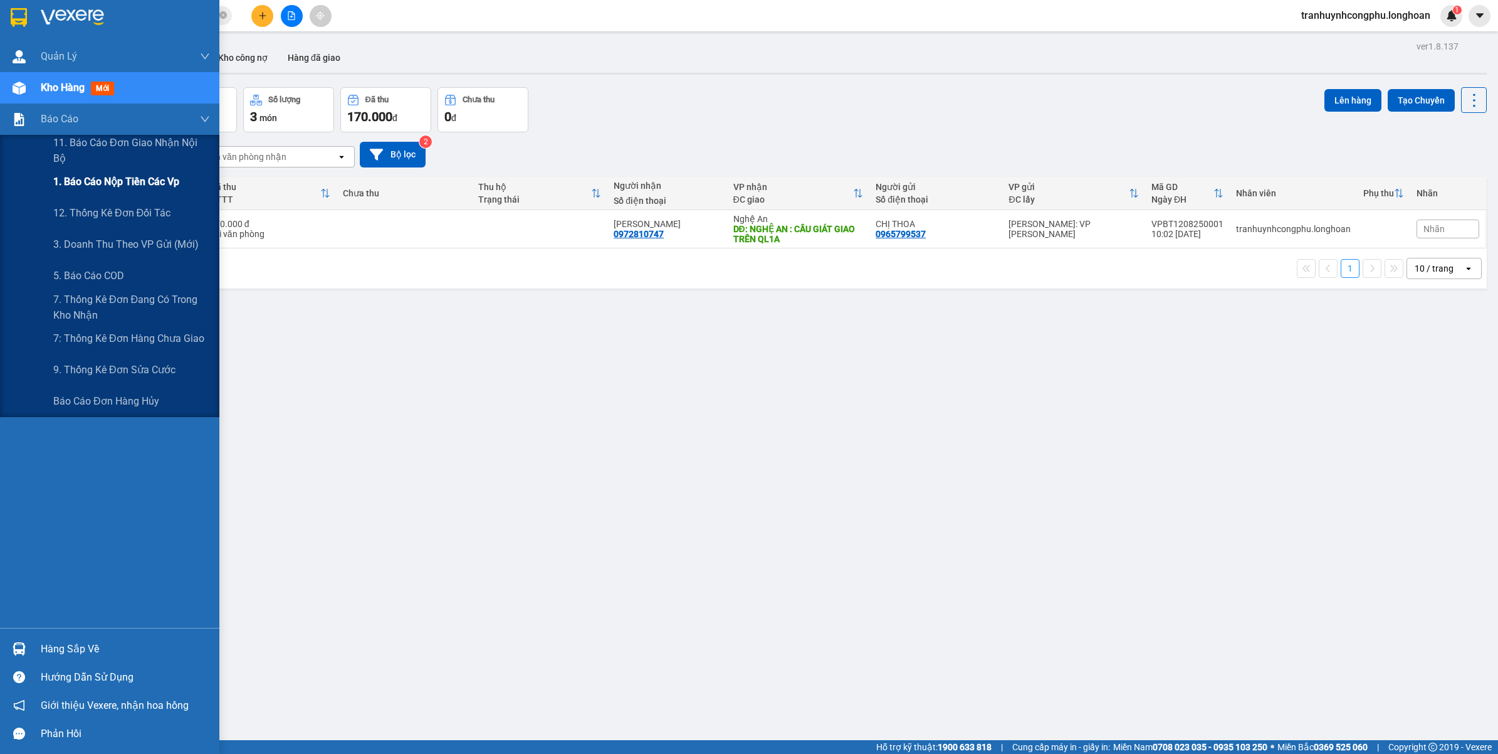
click at [94, 192] on div "1. Báo cáo nộp tiền các vp" at bounding box center [131, 181] width 157 height 31
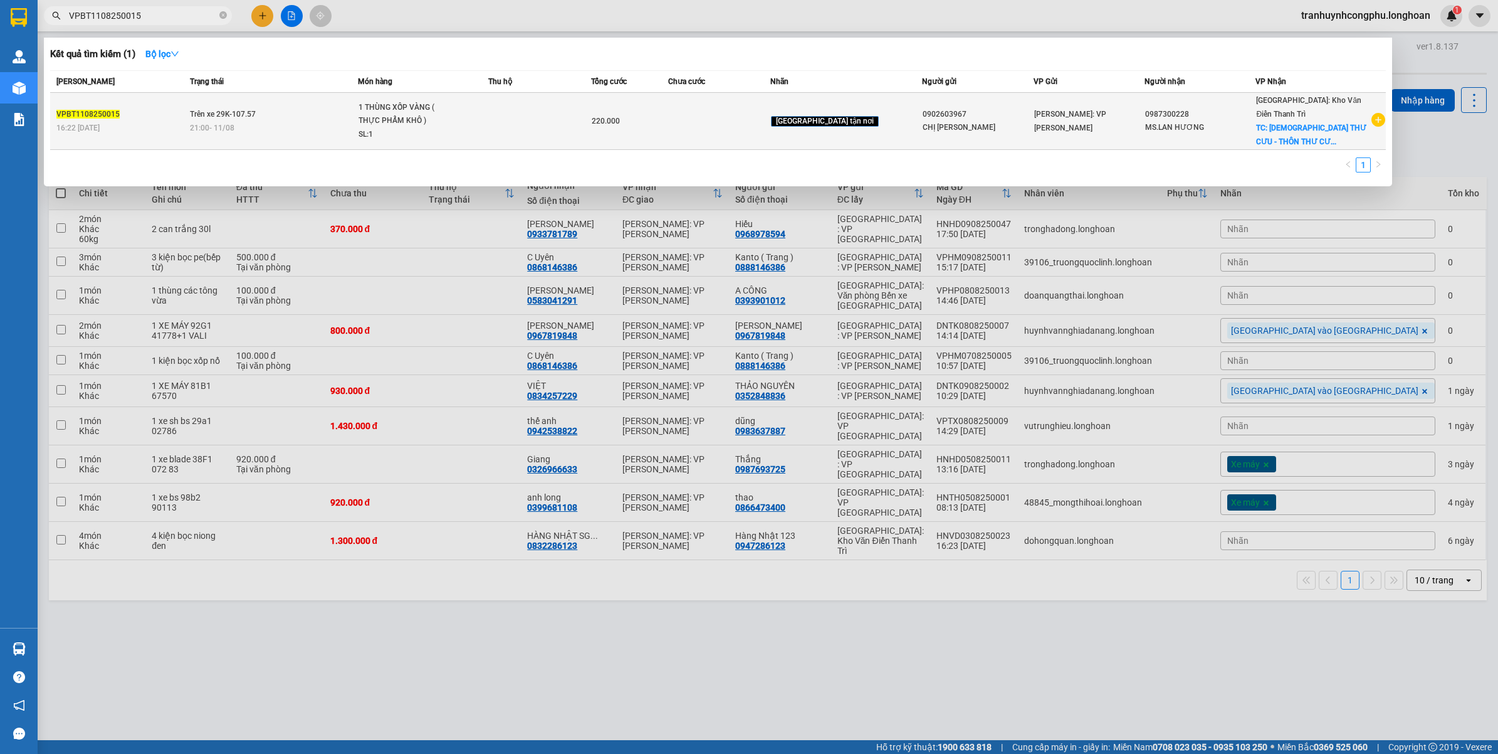
type input "VPBT1108250015"
click at [719, 130] on td at bounding box center [719, 121] width 103 height 57
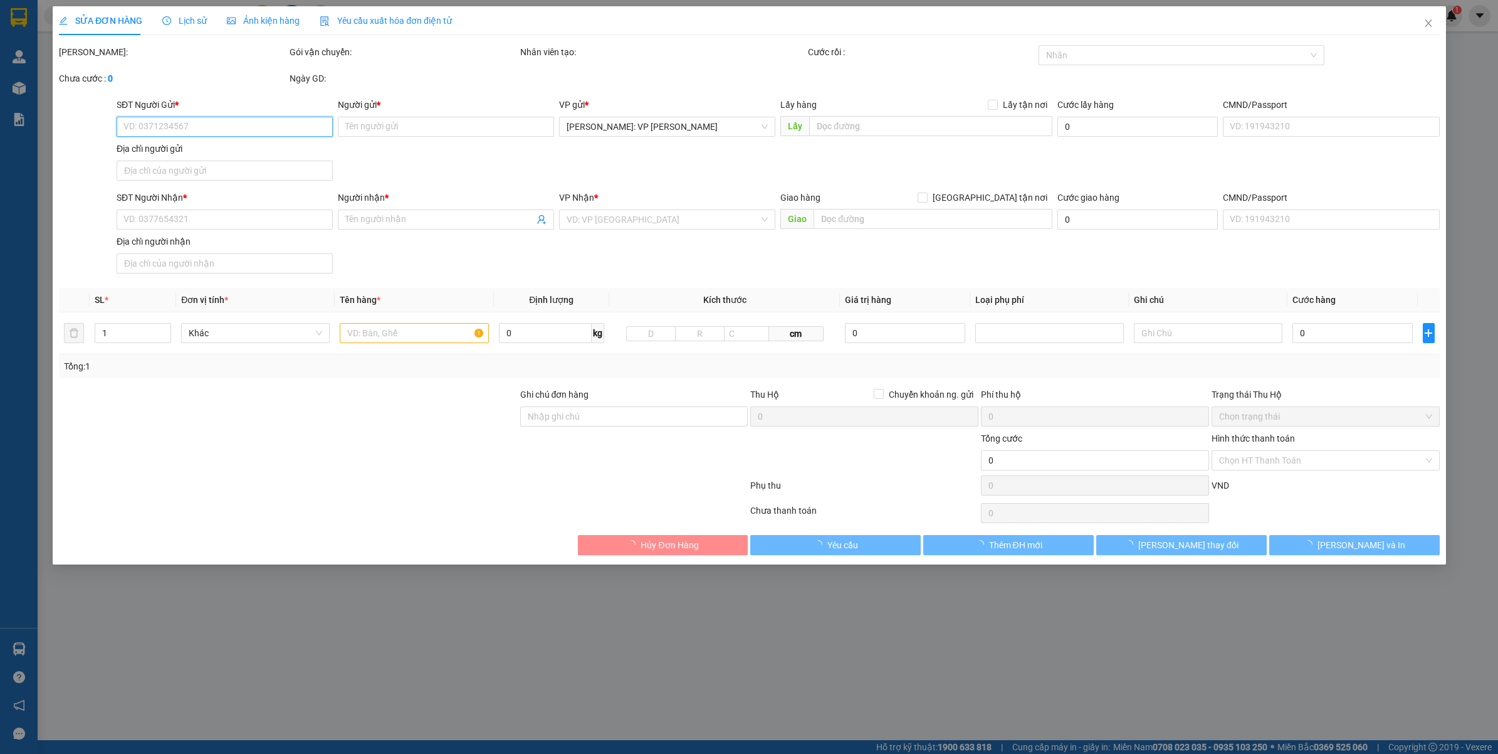
type input "0902603967"
type input "CHỊ [PERSON_NAME]"
type input "0987300228"
type input "MS.LAN HƯƠNG"
checkbox input "true"
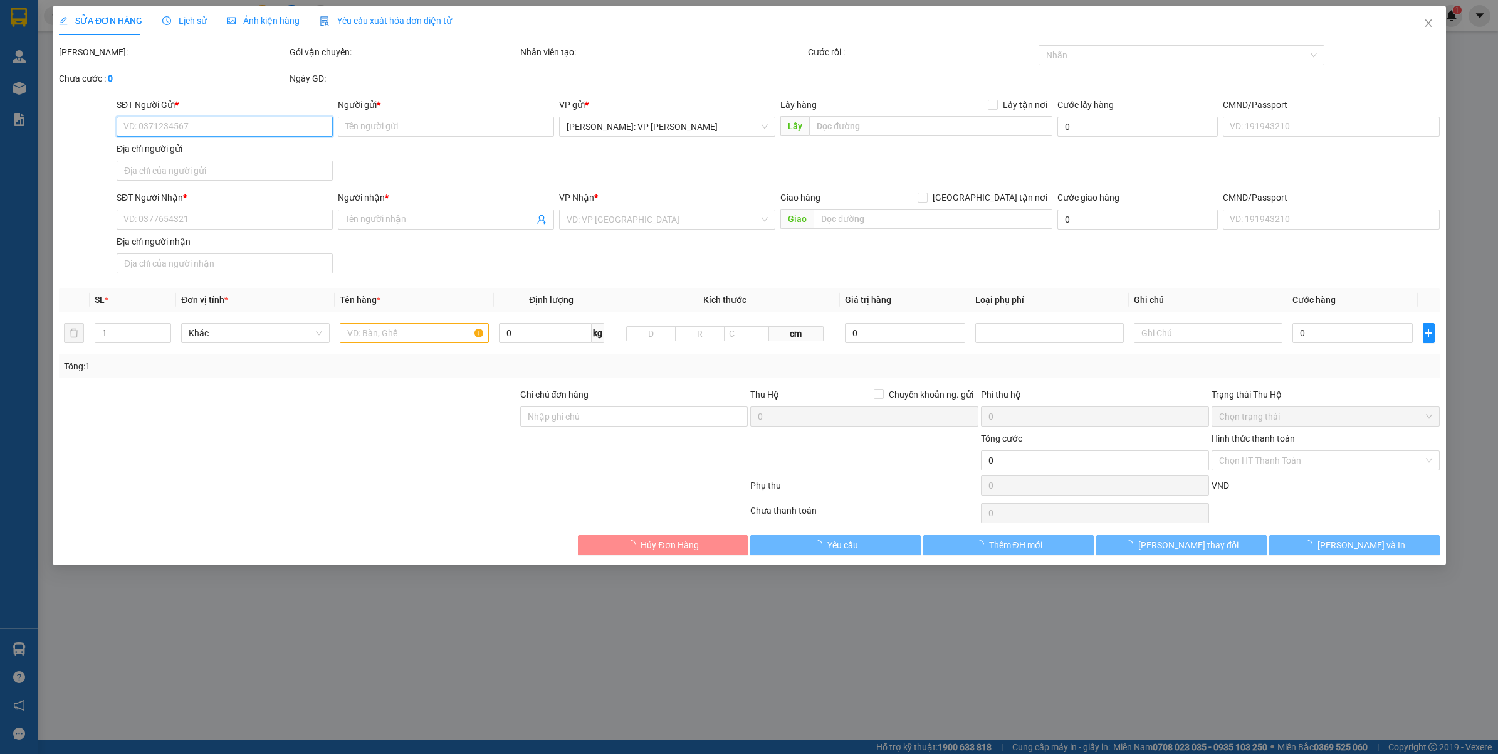
type input "[DEMOGRAPHIC_DATA] THƯ CƯU - THÔN THƯ CƯU - XÃ [GEOGRAPHIC_DATA] - [GEOGRAPHIC_…"
type input "220.000"
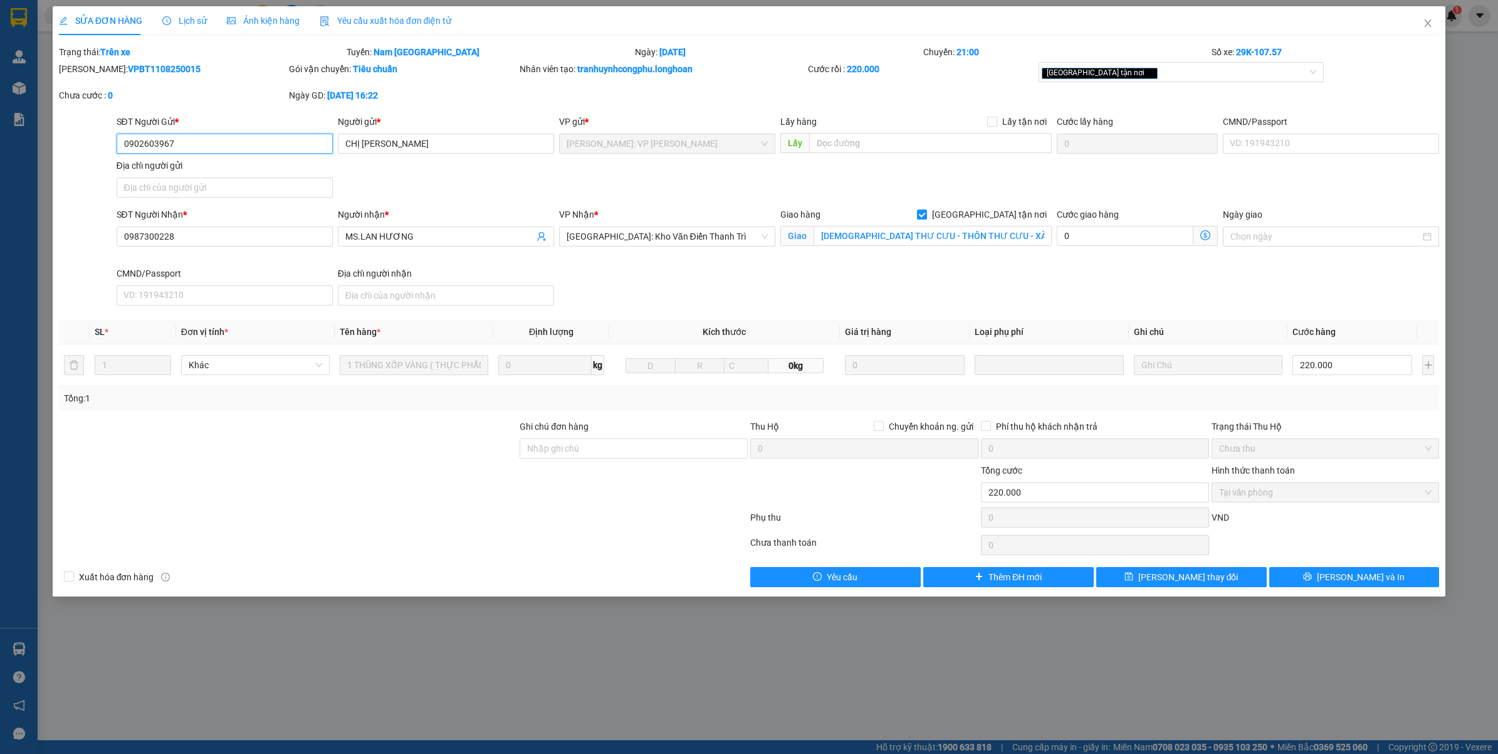
click at [264, 137] on input "0902603967" at bounding box center [225, 144] width 216 height 20
